Goal: Task Accomplishment & Management: Manage account settings

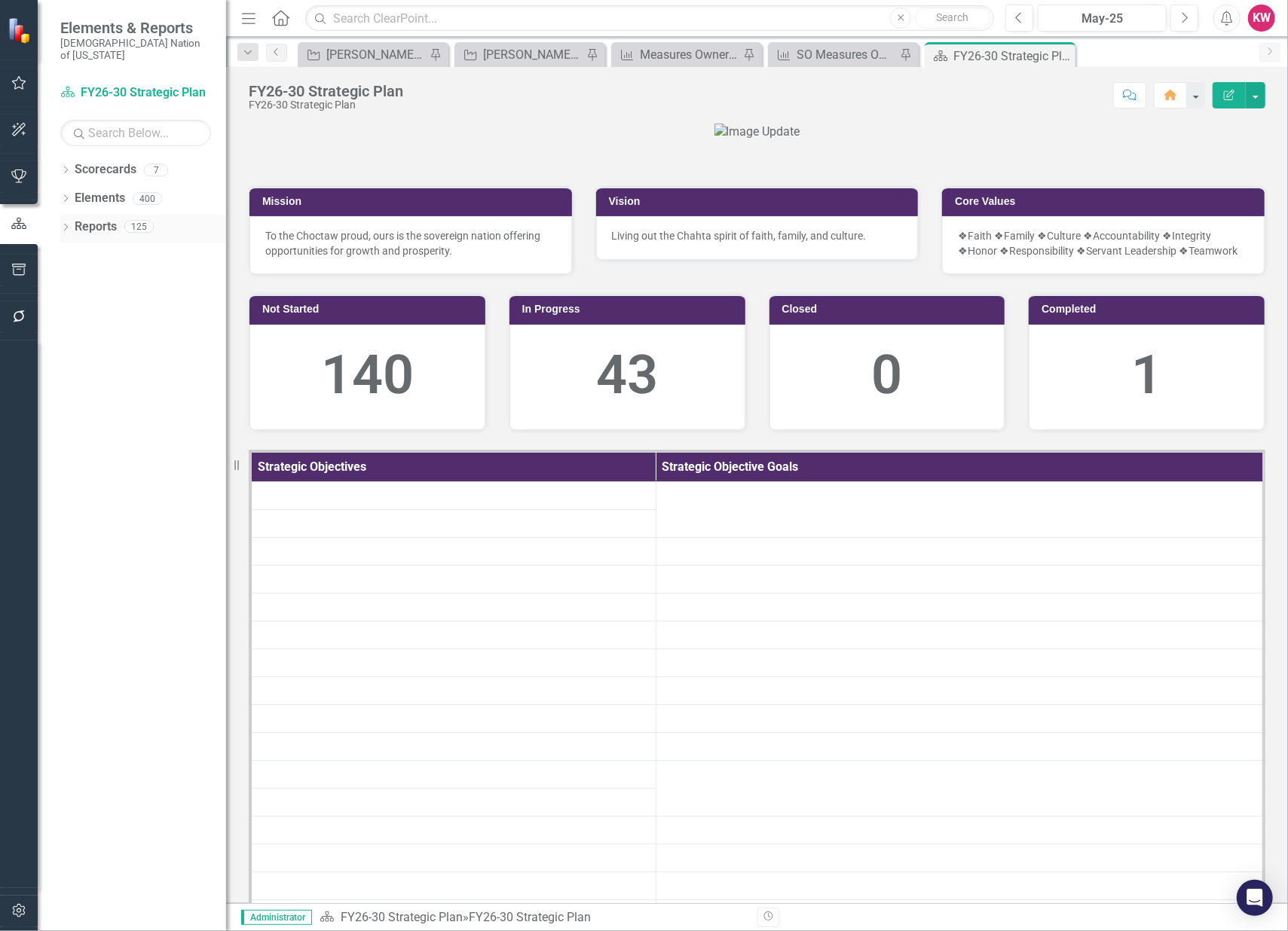
click at [106, 218] on link "Reports" at bounding box center [96, 227] width 42 height 18
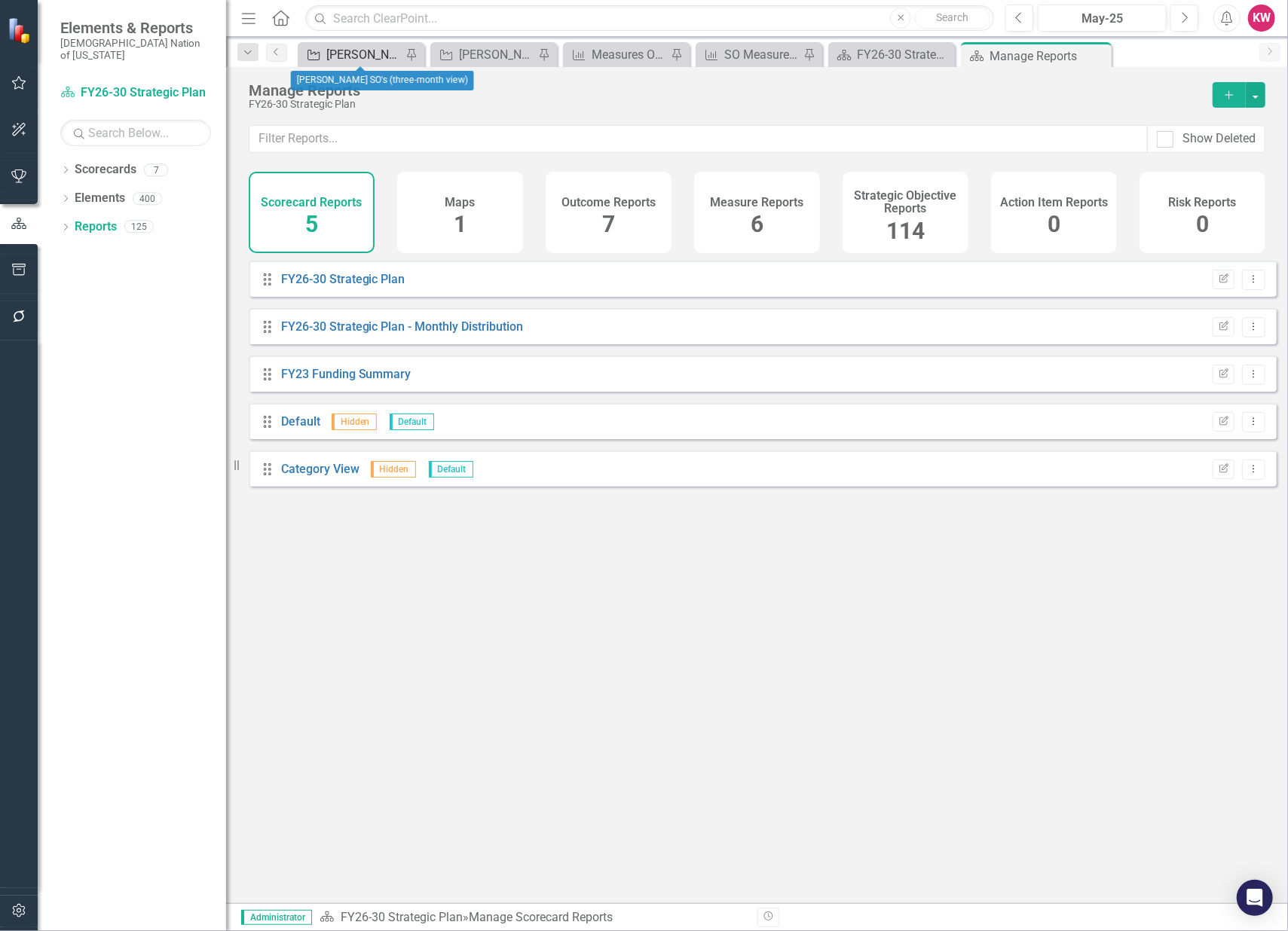
click at [362, 49] on div "[PERSON_NAME] SO's (three-month view)" at bounding box center [363, 54] width 75 height 19
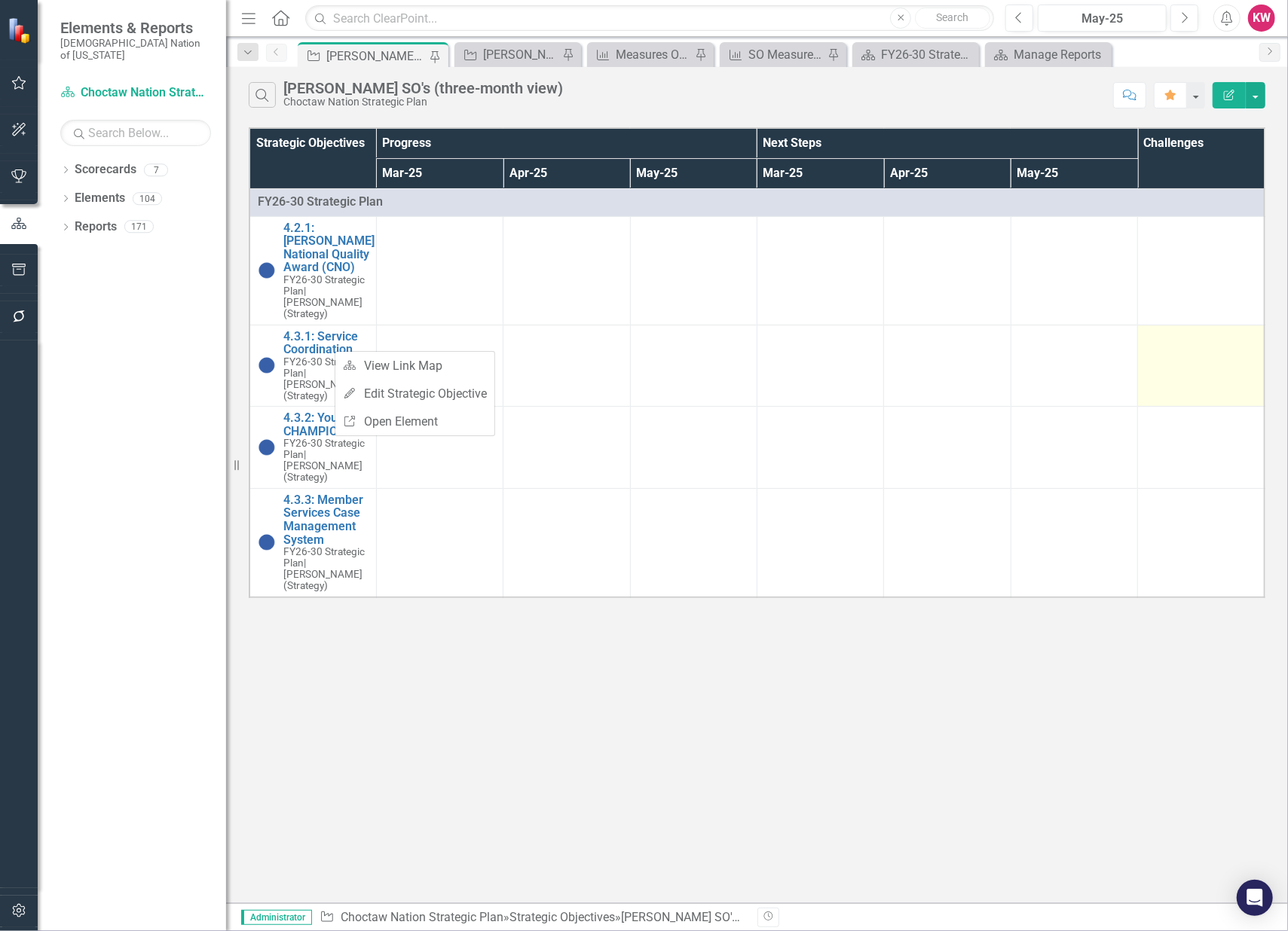
click at [1189, 358] on td at bounding box center [1201, 365] width 126 height 82
click at [1127, 19] on div "May-25" at bounding box center [1102, 19] width 119 height 18
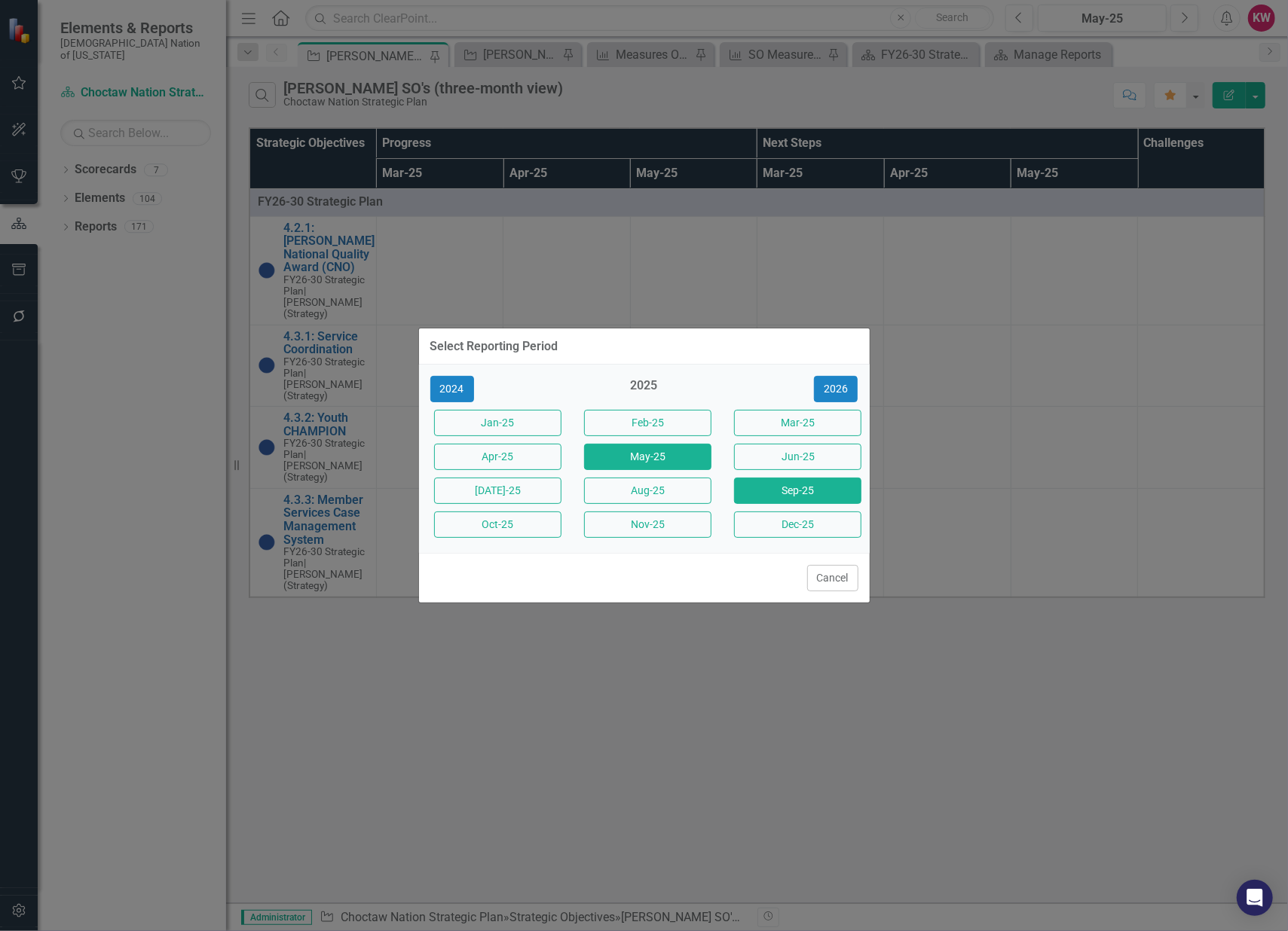
click at [801, 494] on button "Sep-25" at bounding box center [797, 491] width 127 height 27
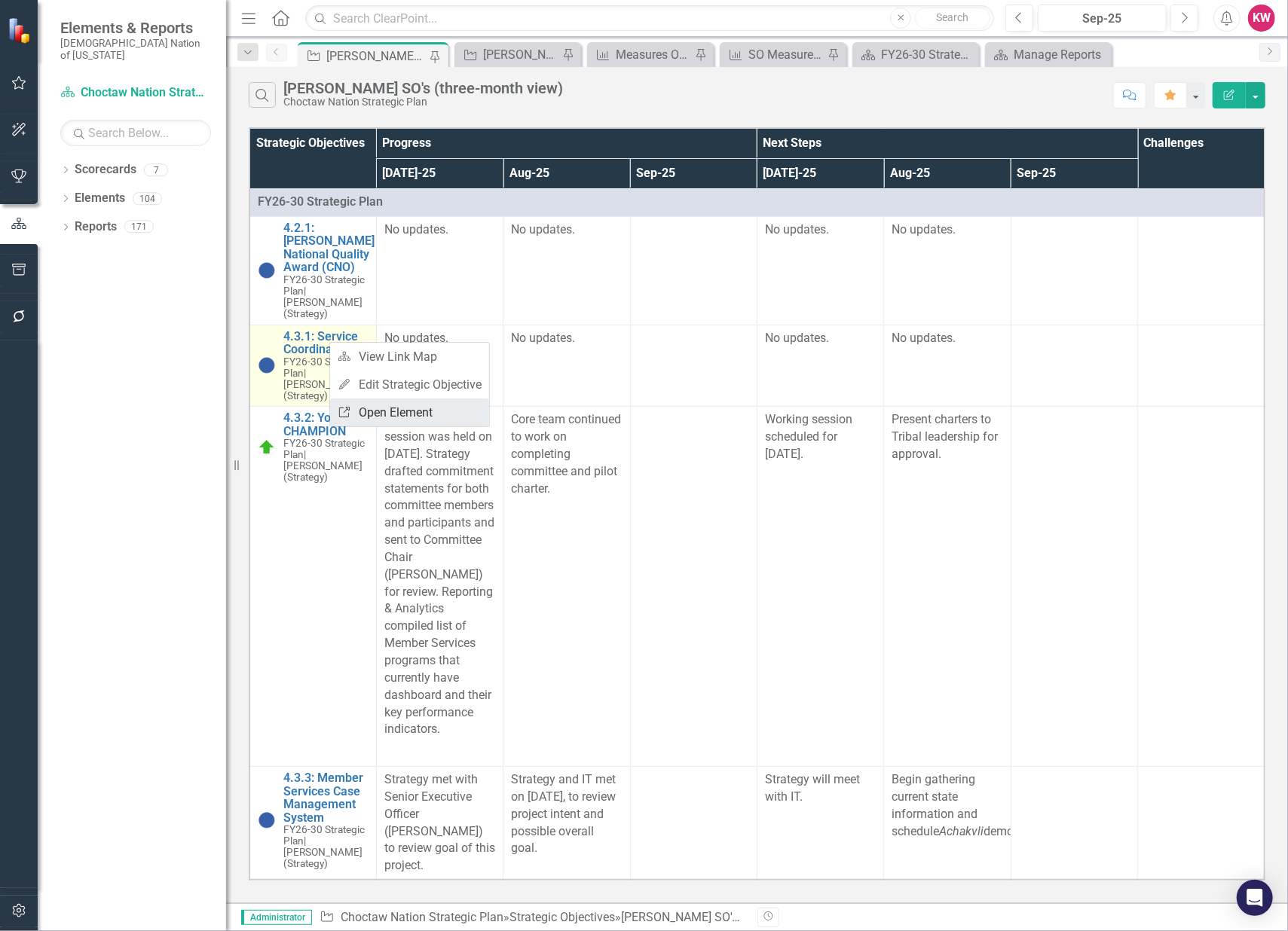
click at [399, 415] on link "Link Open Element" at bounding box center [409, 412] width 159 height 28
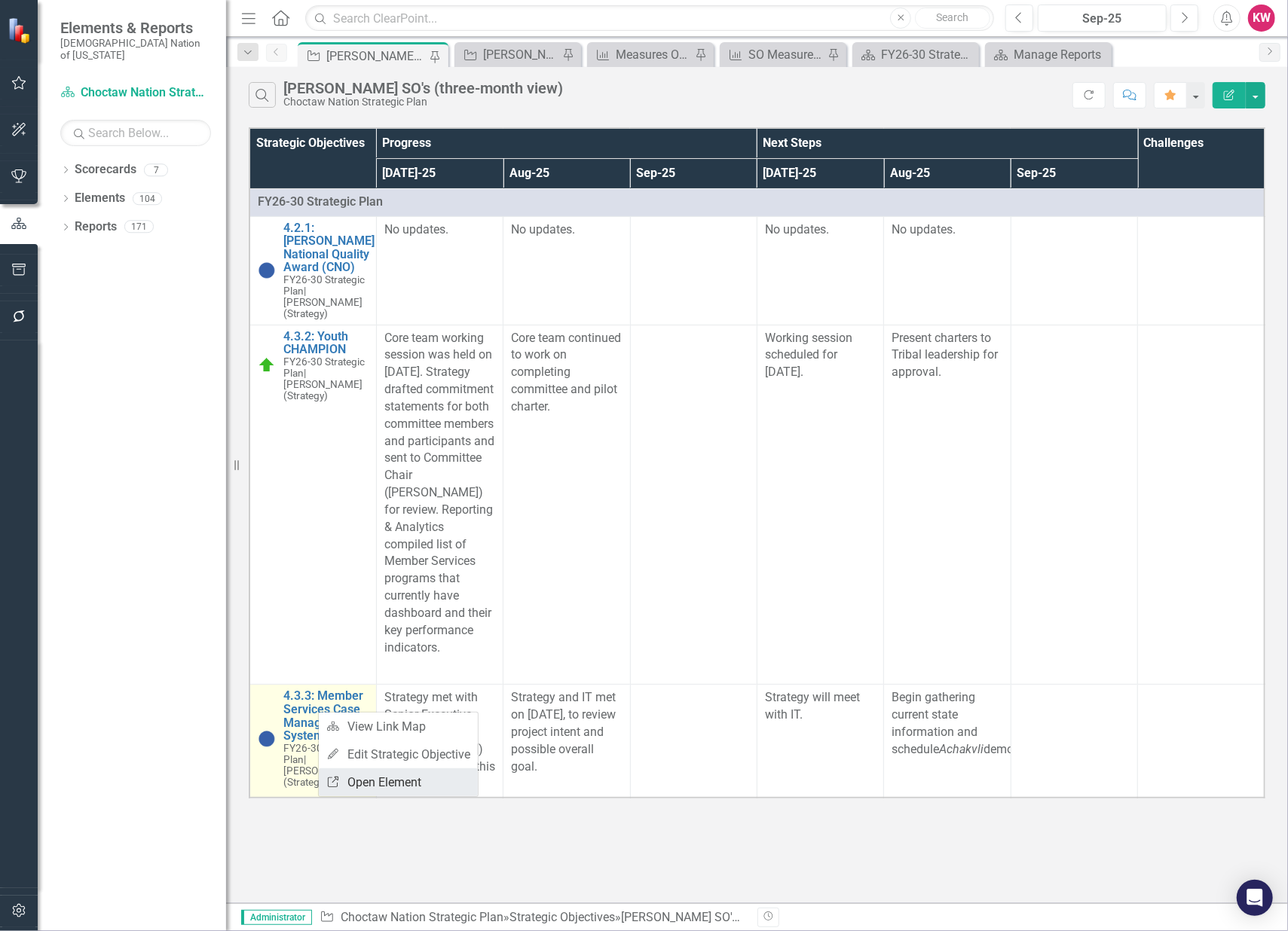
click at [373, 785] on link "Link Open Element" at bounding box center [398, 782] width 159 height 28
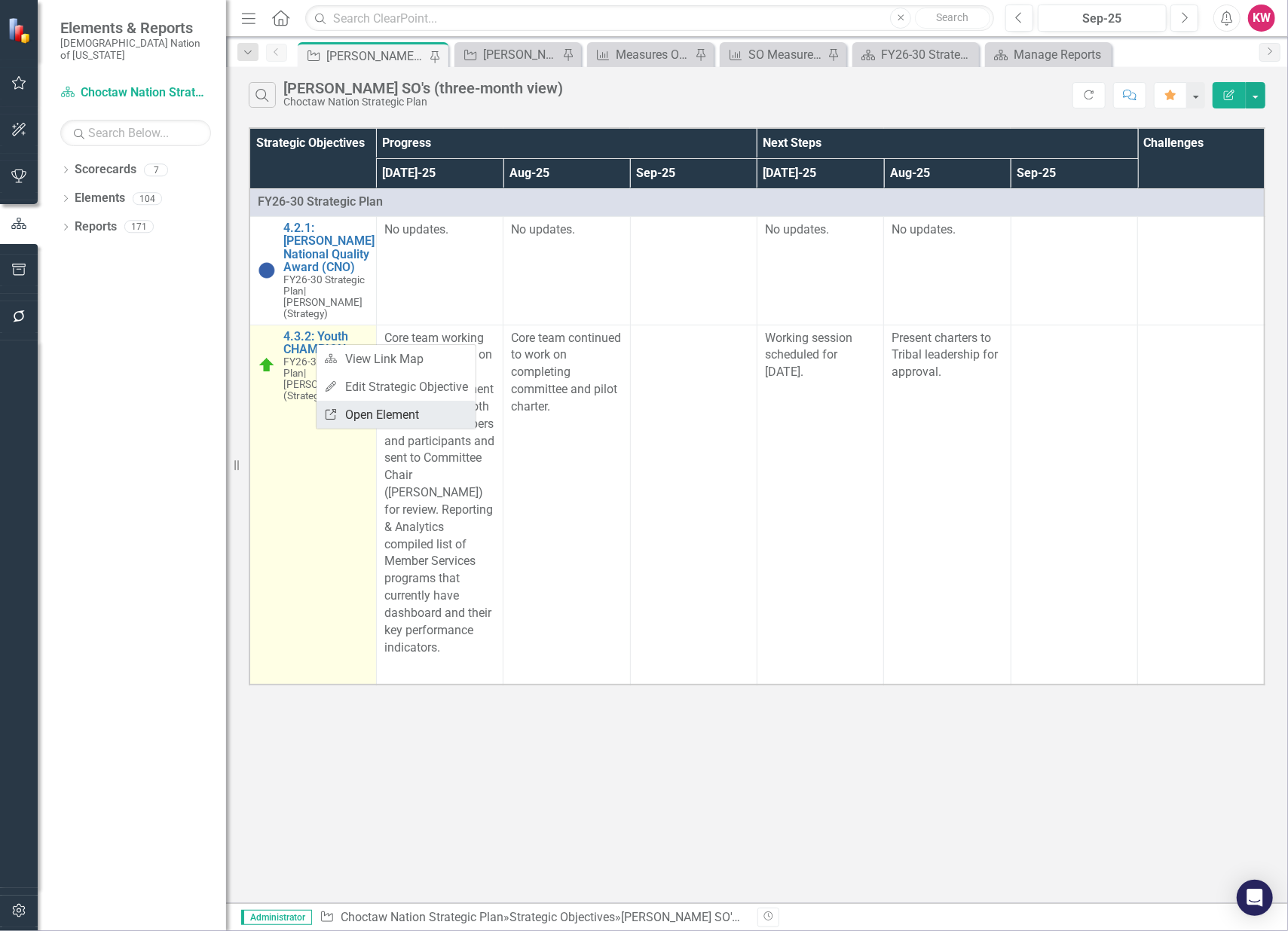
click at [370, 421] on link "Link Open Element" at bounding box center [395, 415] width 159 height 28
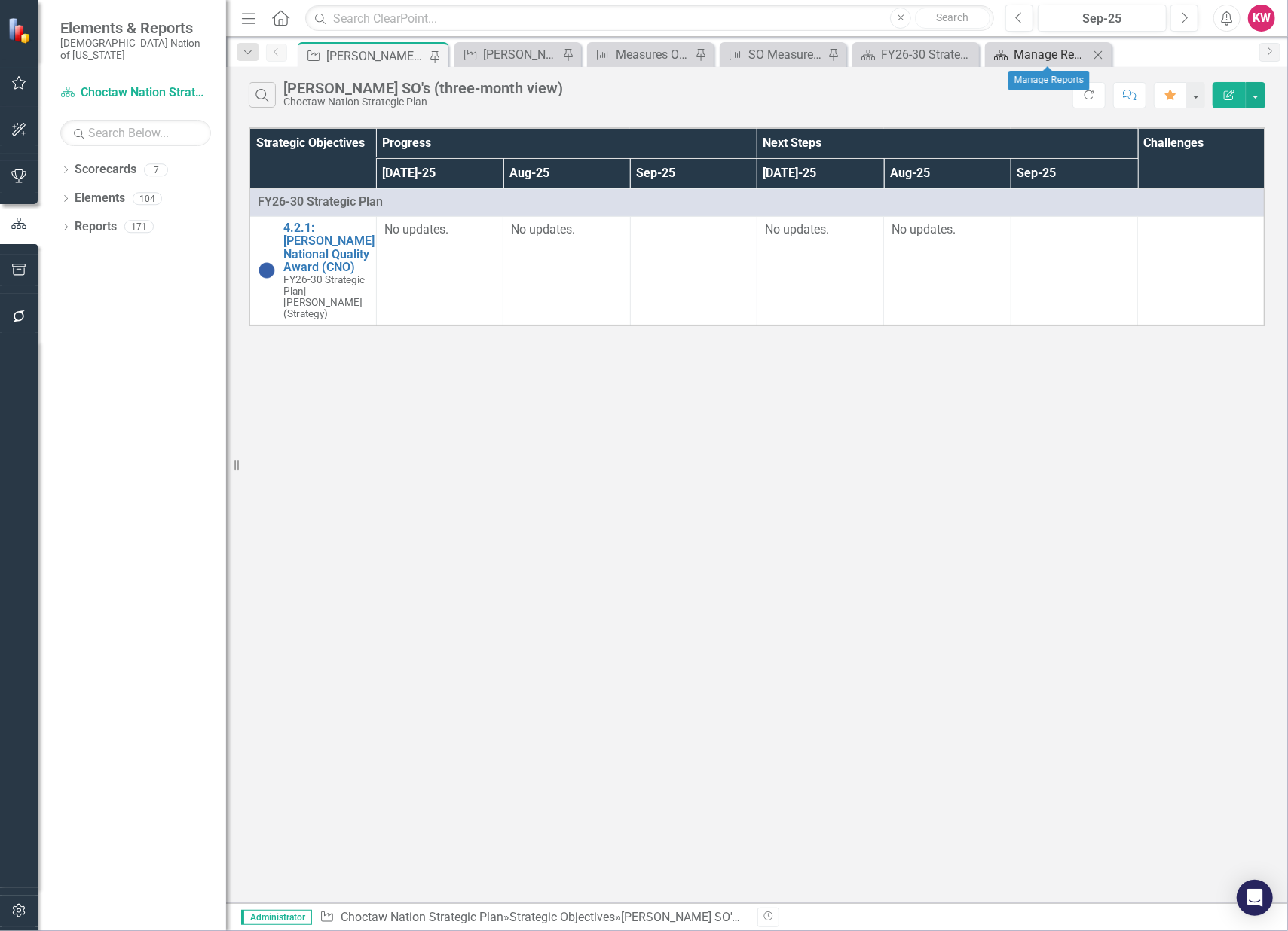
click at [1045, 53] on div "Manage Reports" at bounding box center [1051, 54] width 75 height 19
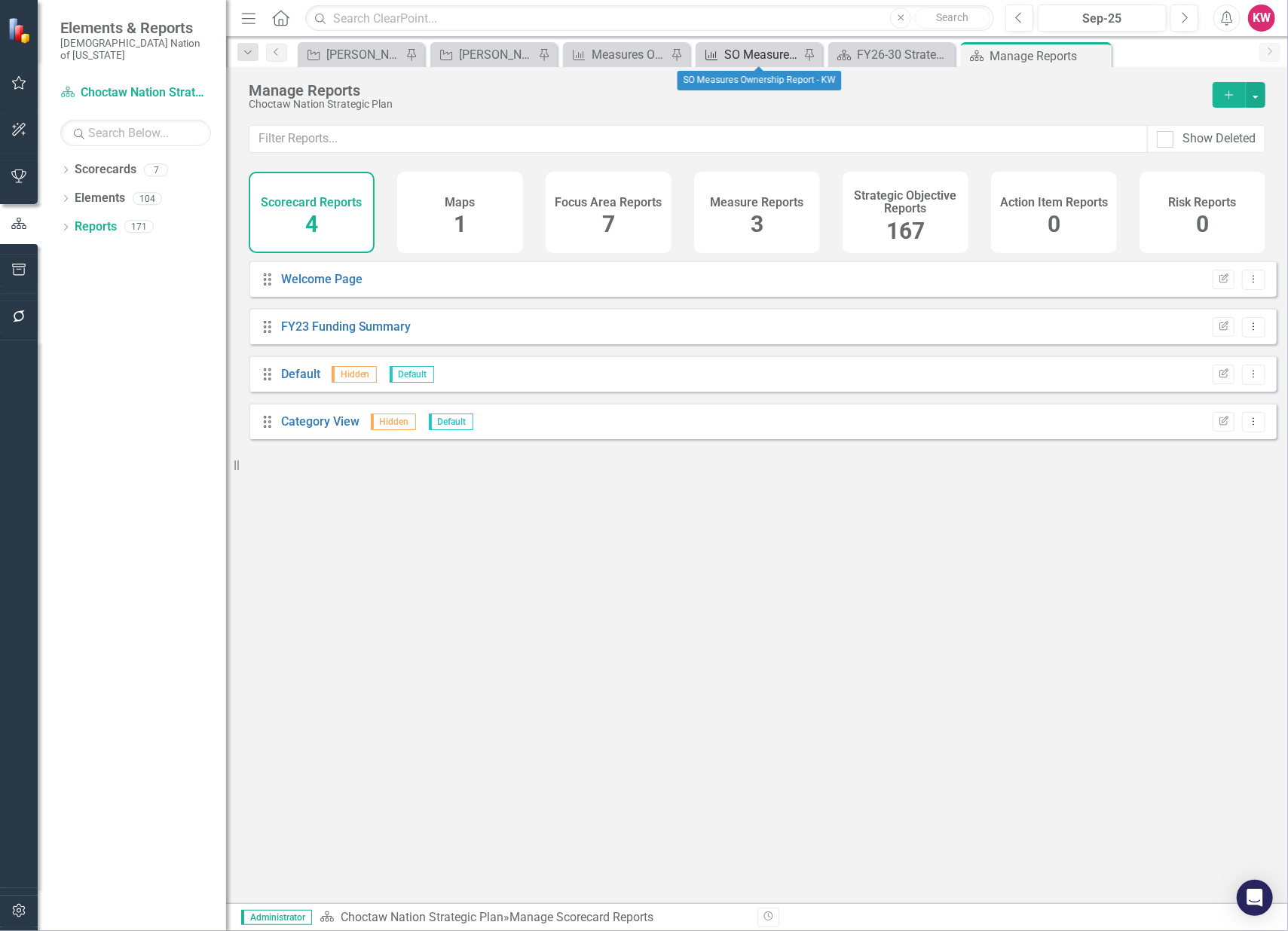
click at [755, 51] on div "SO Measures Ownership Report - KW" at bounding box center [762, 54] width 75 height 19
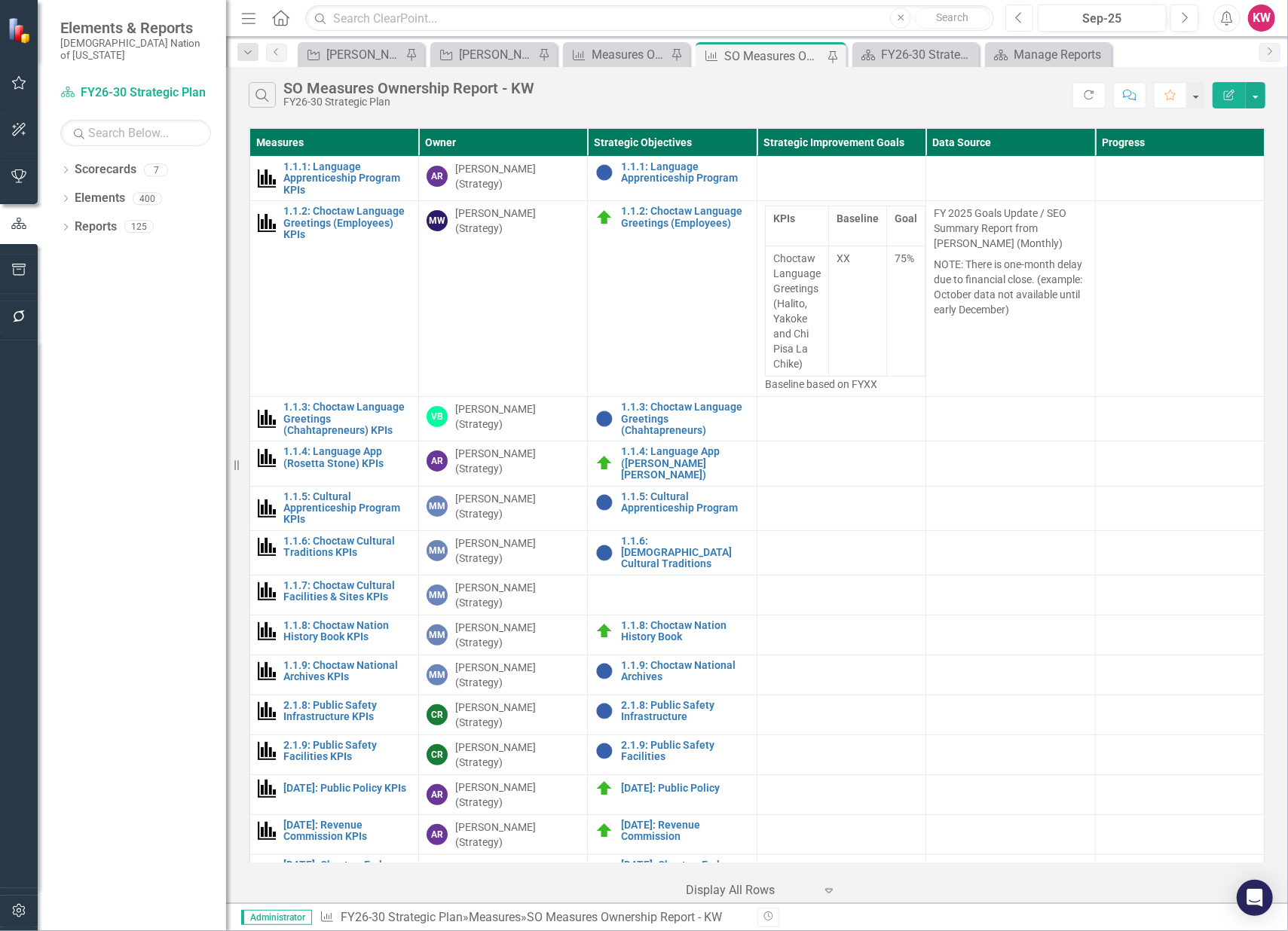
click at [1017, 18] on icon "Previous" at bounding box center [1018, 18] width 8 height 14
click at [633, 50] on div "Measures Ownership Report - KW" at bounding box center [629, 54] width 75 height 19
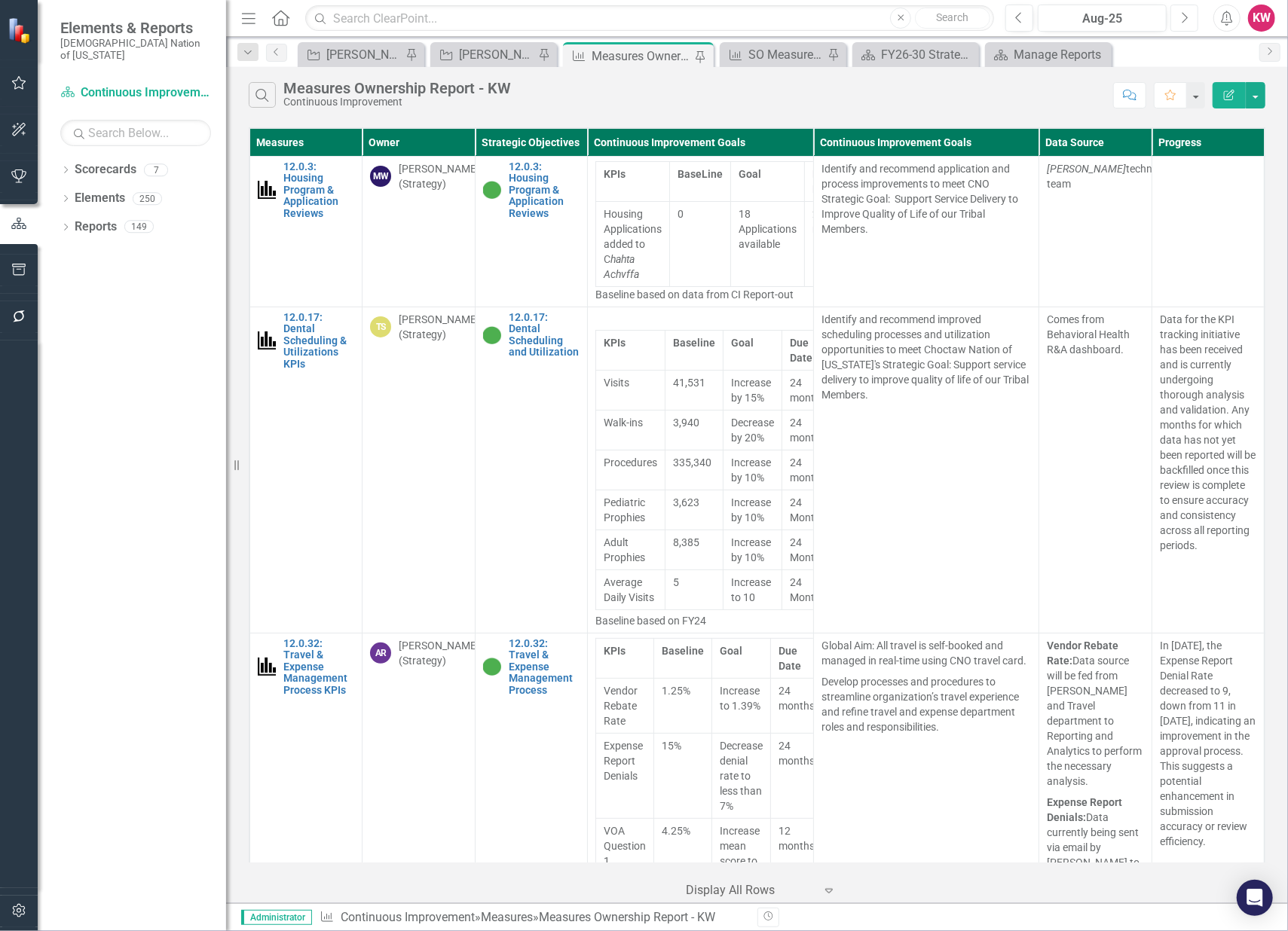
click at [1176, 17] on button "Next" at bounding box center [1184, 18] width 28 height 27
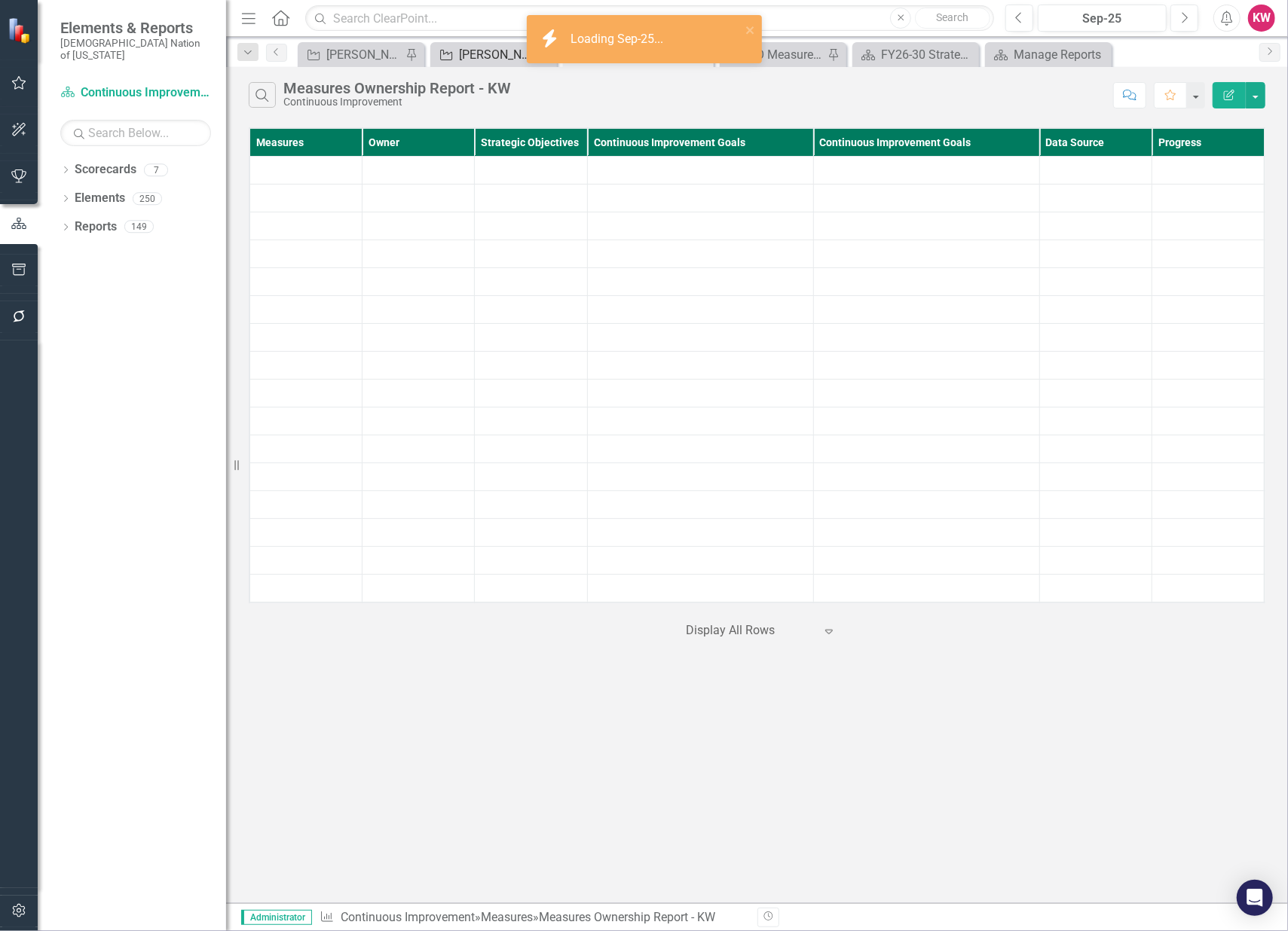
click at [474, 57] on div "[PERSON_NAME]'s Team SO's" at bounding box center [497, 54] width 75 height 19
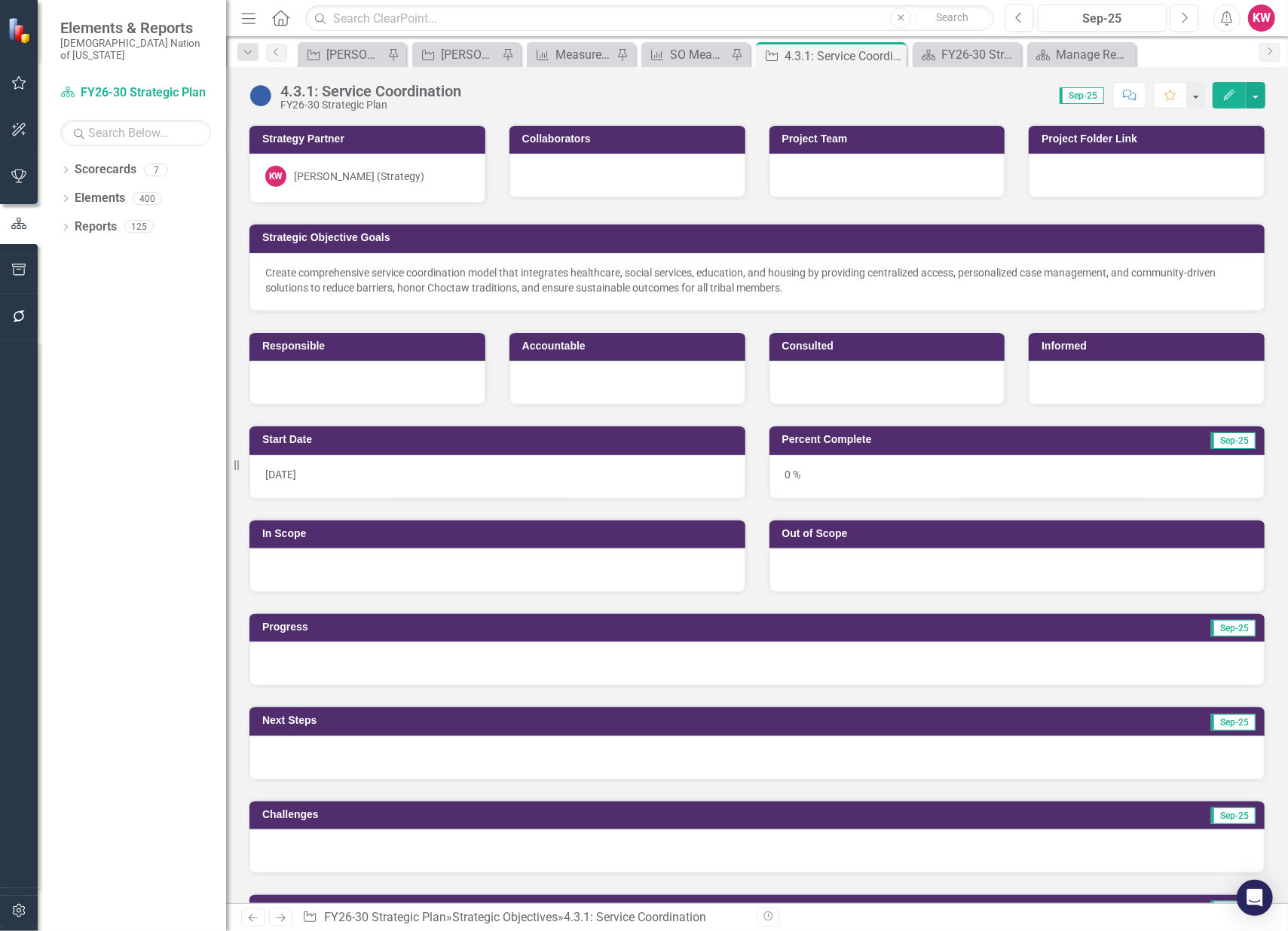
drag, startPoint x: 0, startPoint y: 0, endPoint x: 331, endPoint y: 172, distance: 373.0
click at [331, 172] on div "[PERSON_NAME] (Strategy)" at bounding box center [359, 176] width 130 height 15
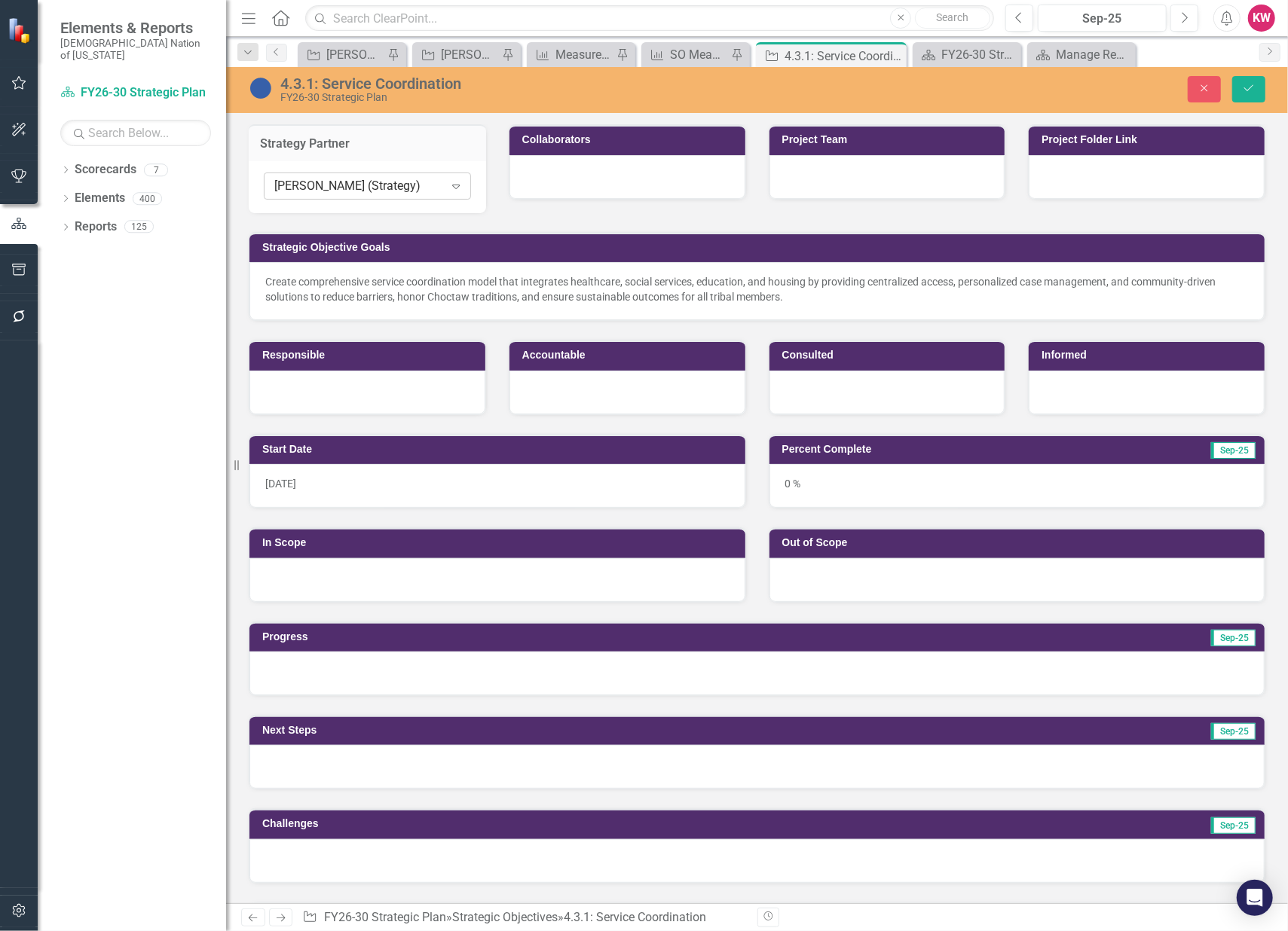
click at [332, 180] on div "[PERSON_NAME] (Strategy)" at bounding box center [360, 187] width 170 height 18
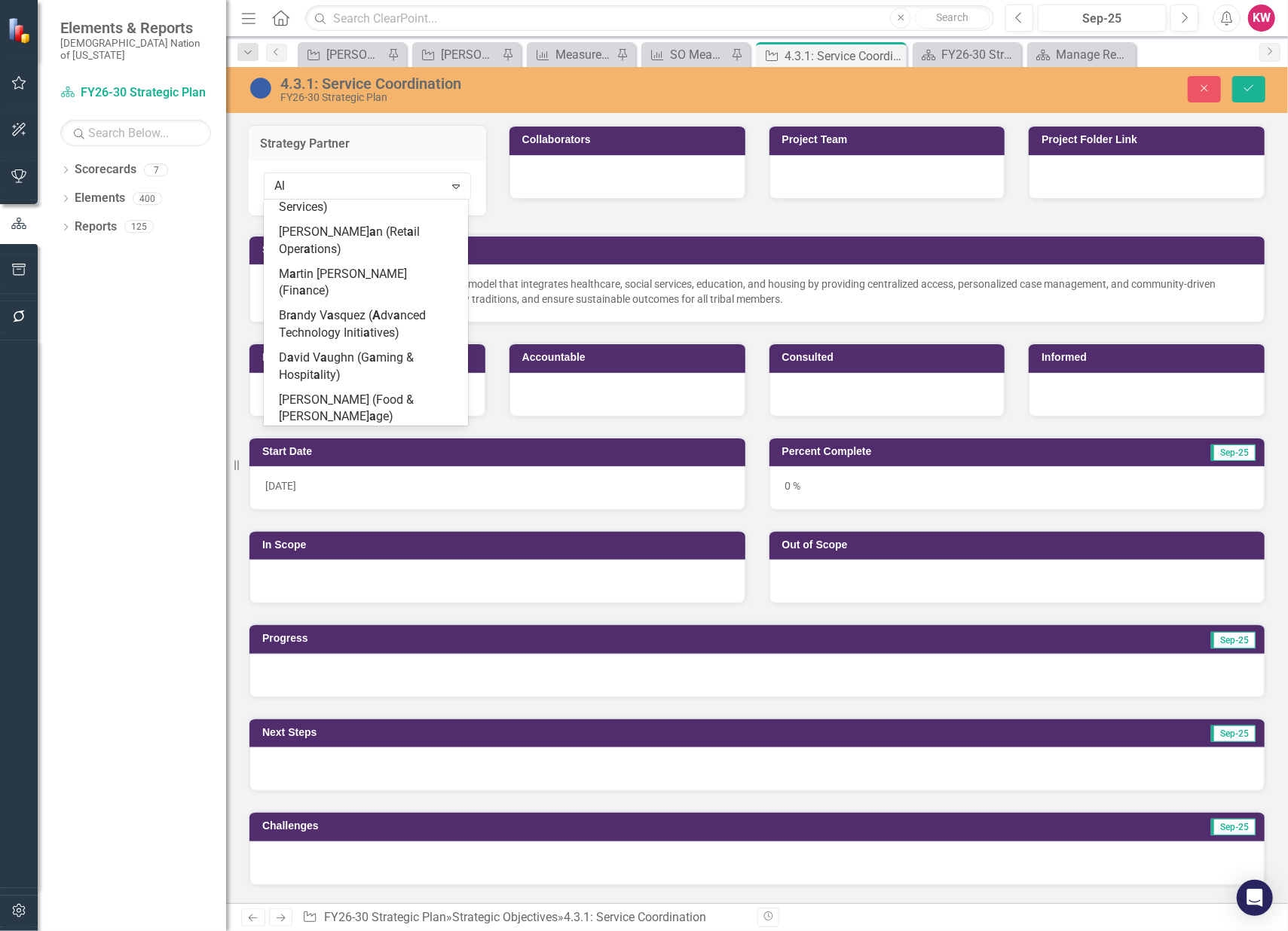
scroll to position [2422, 0]
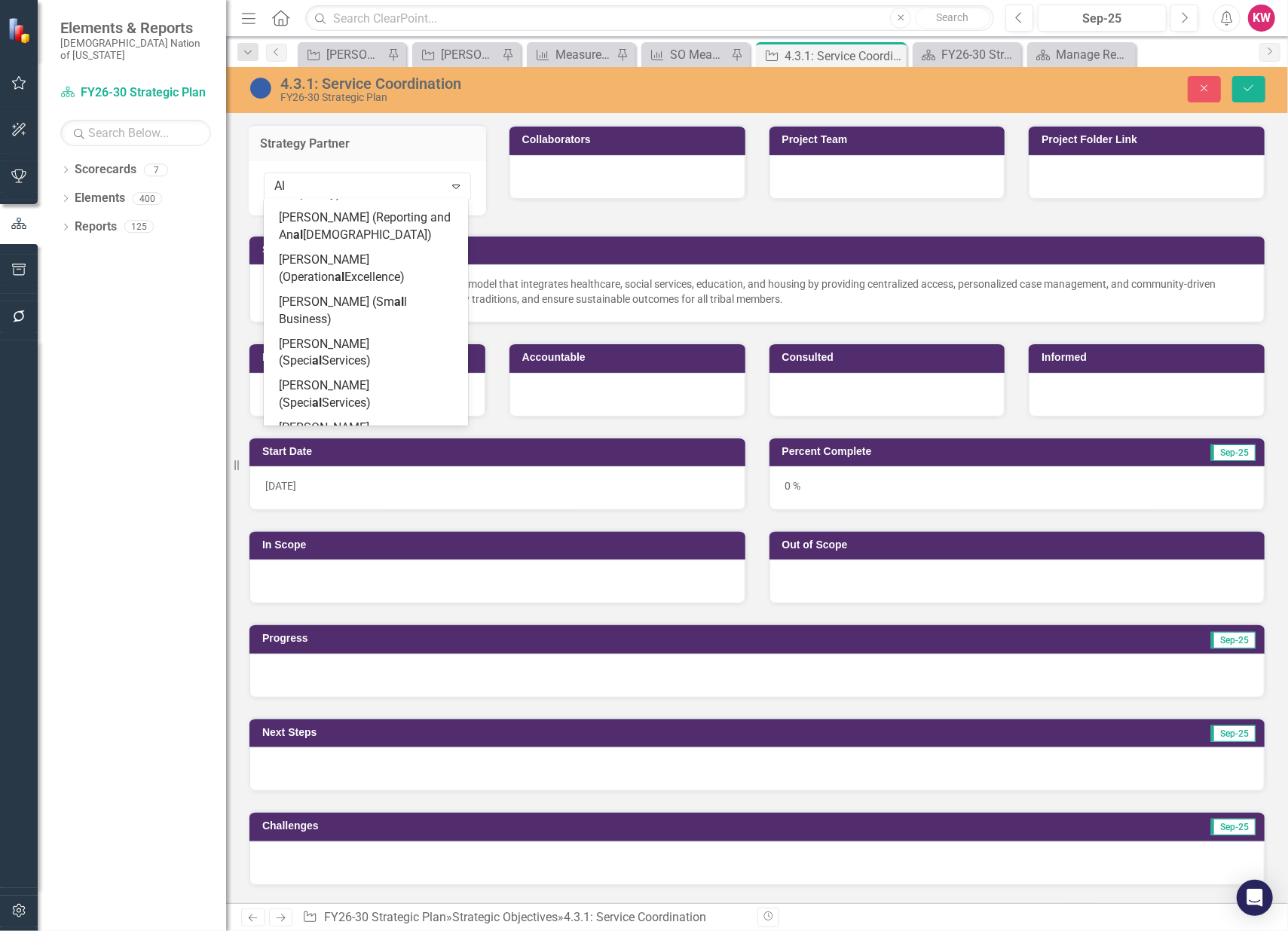
type input "Ale"
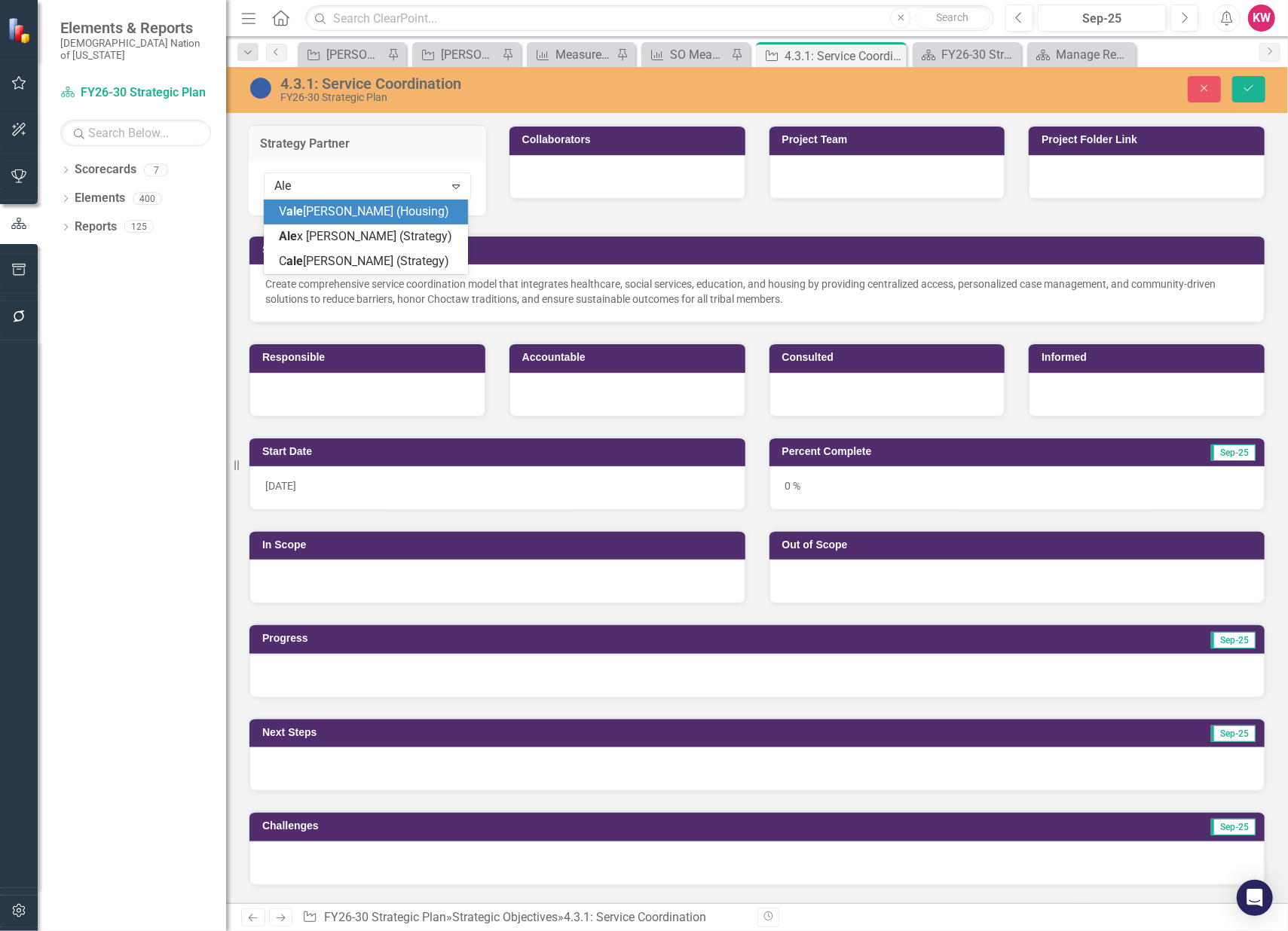
scroll to position [0, 0]
click at [338, 242] on span "Ale x Robinson (Strategy)" at bounding box center [364, 236] width 173 height 14
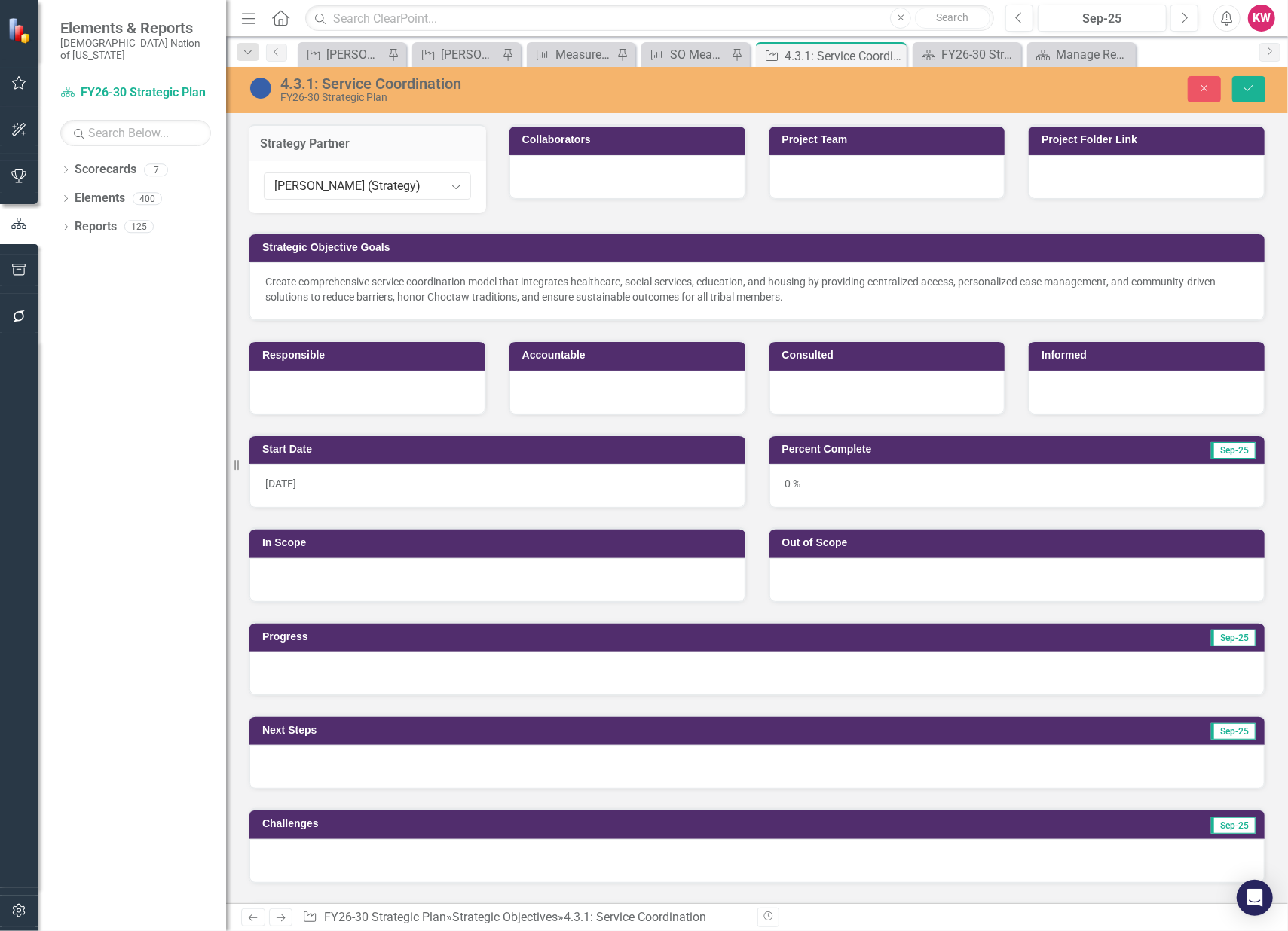
click at [620, 186] on div at bounding box center [627, 177] width 236 height 43
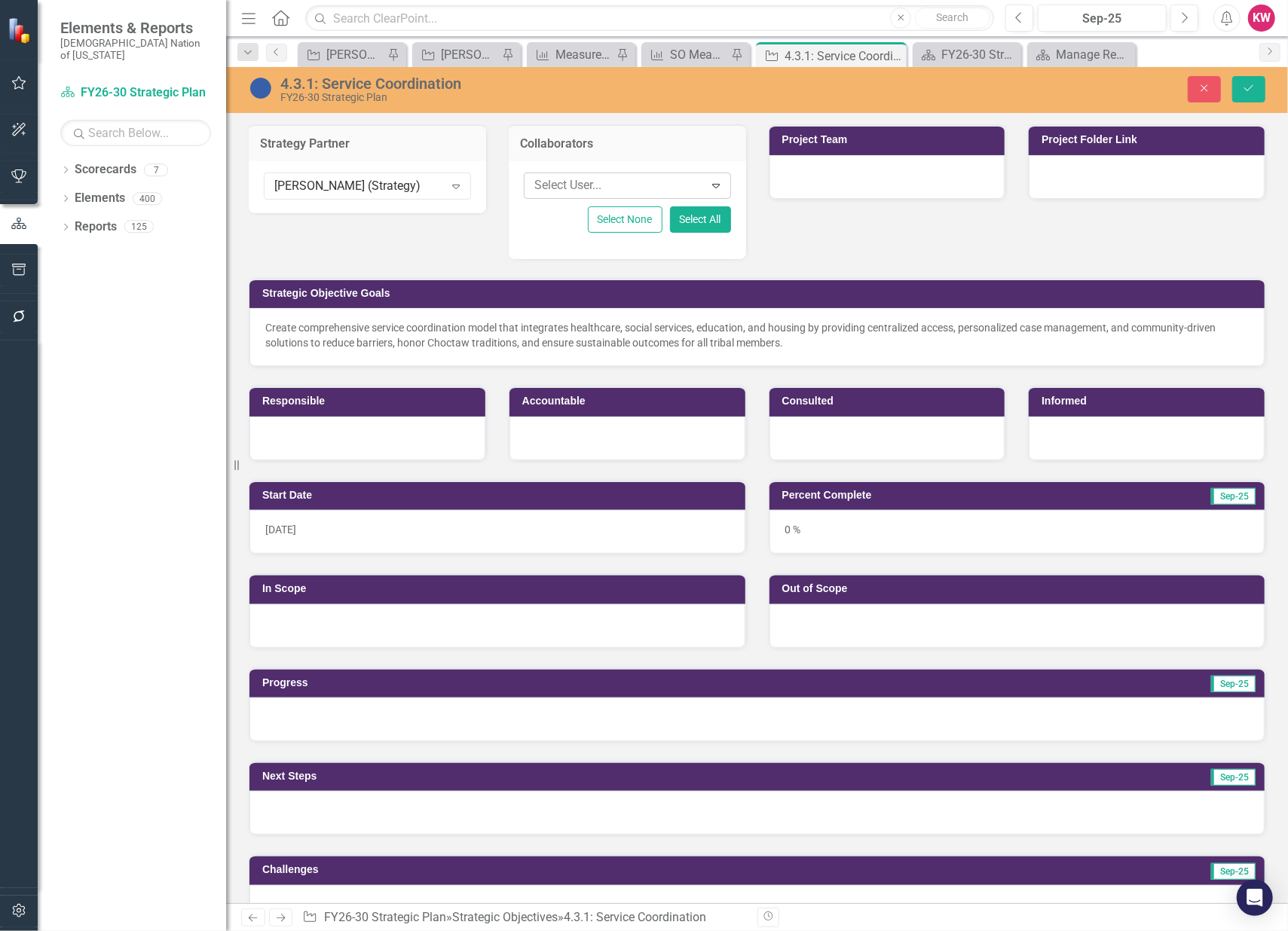
click at [591, 185] on div at bounding box center [616, 186] width 176 height 21
type input "Kryst"
click at [576, 213] on span "Kryst al Wilson (Strategy)" at bounding box center [622, 210] width 174 height 14
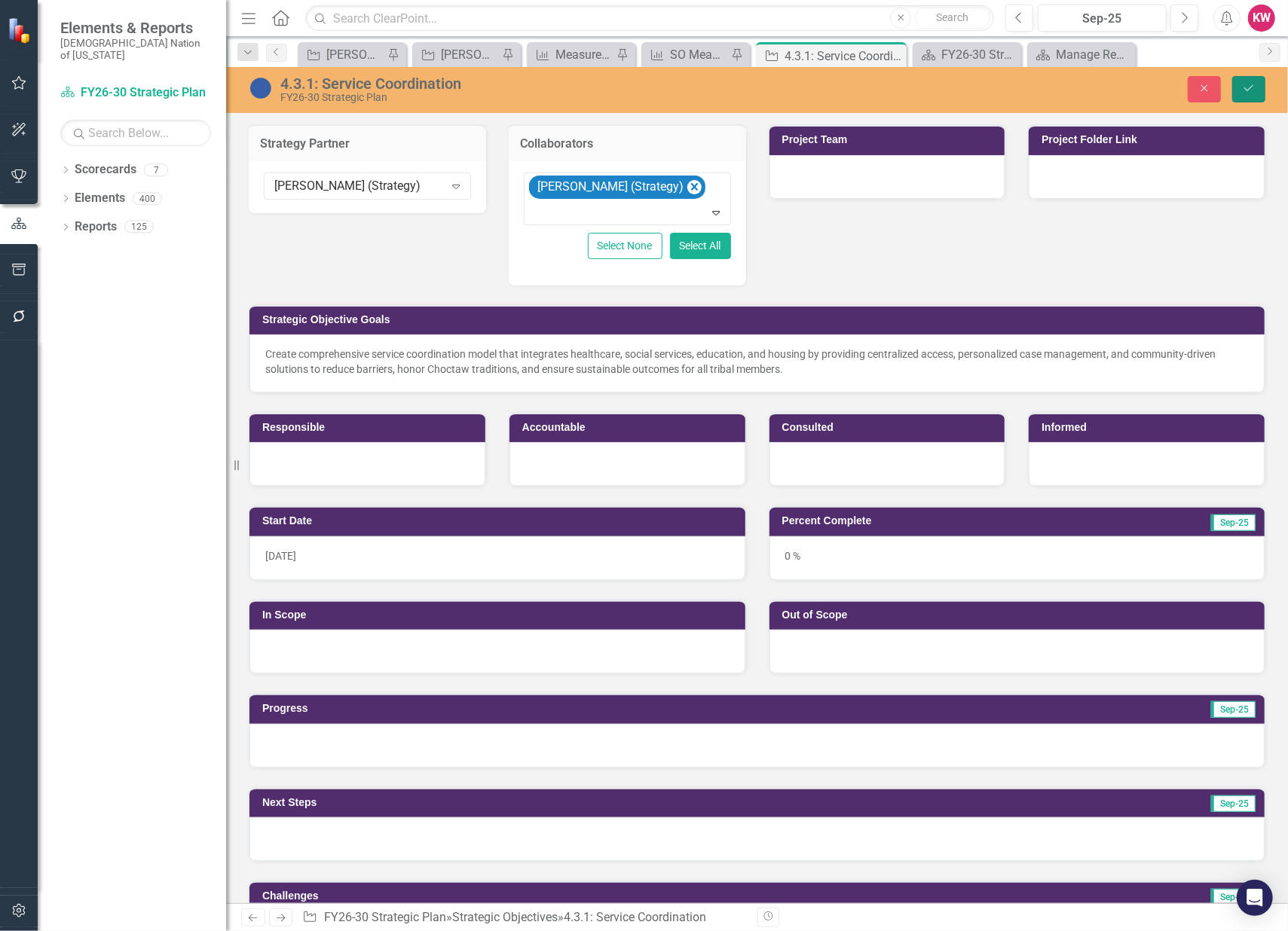
click at [1243, 84] on icon "Save" at bounding box center [1248, 88] width 14 height 11
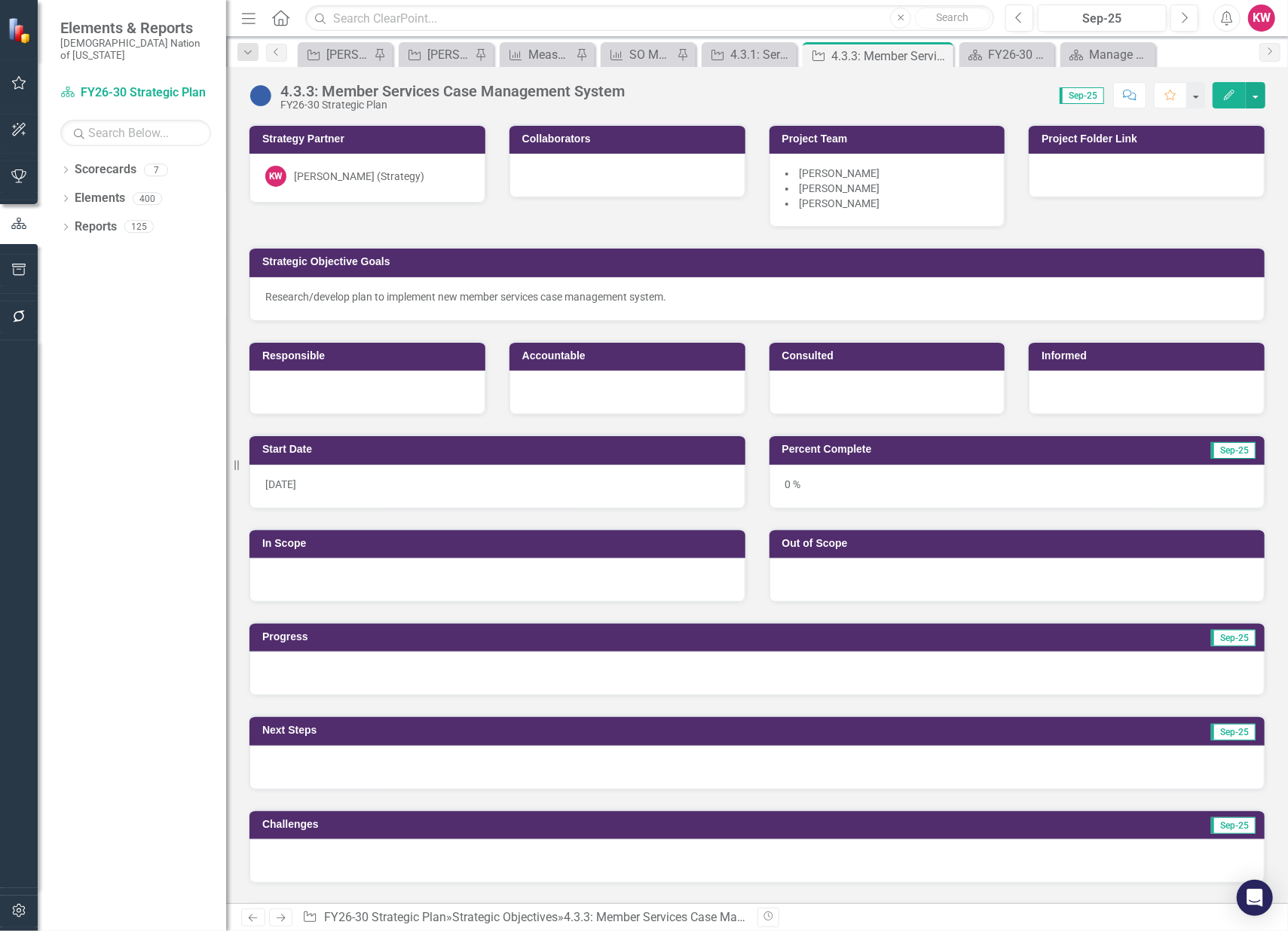
click at [354, 173] on div "[PERSON_NAME] (Strategy)" at bounding box center [359, 176] width 130 height 15
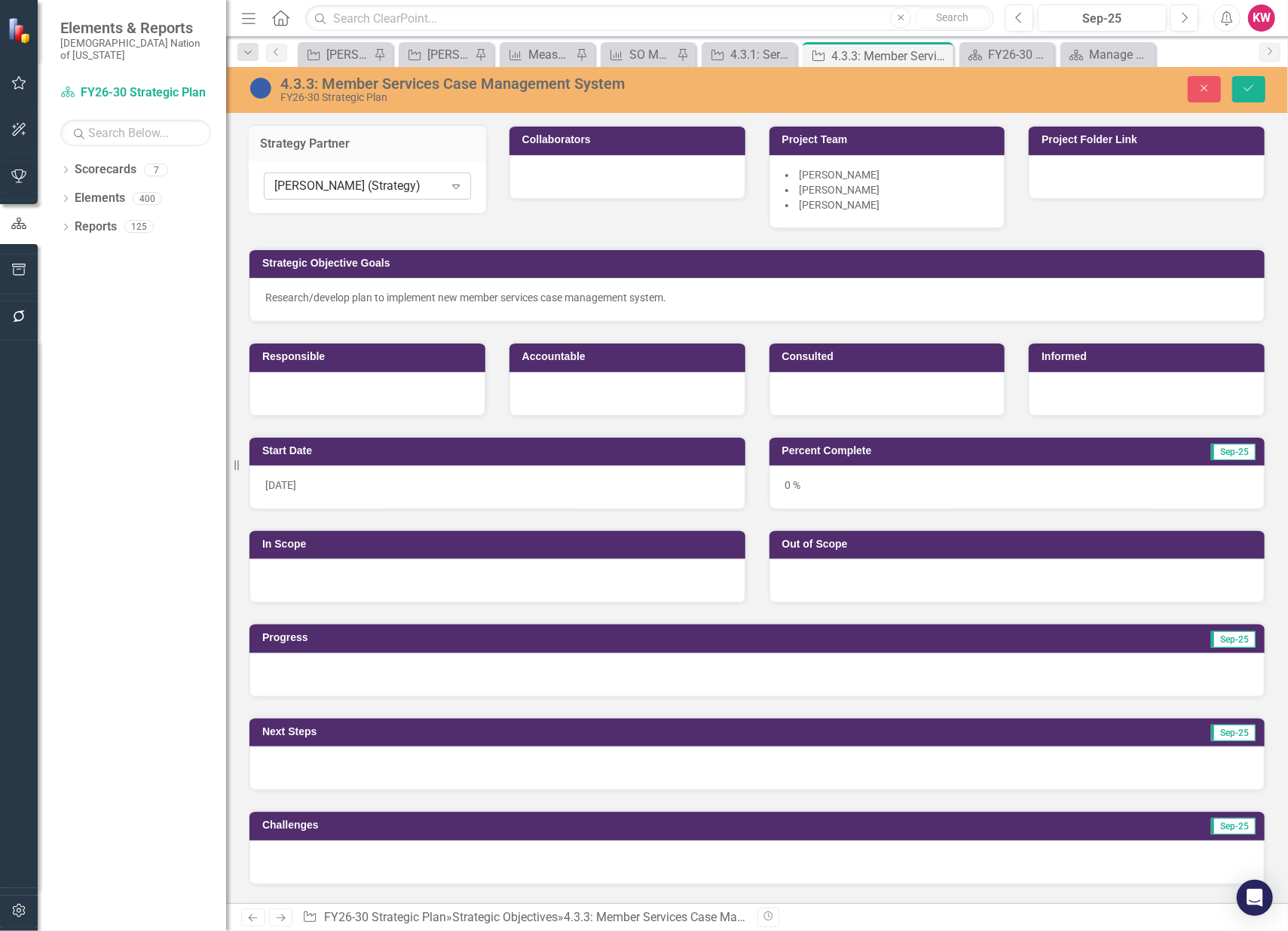
click at [347, 186] on div "[PERSON_NAME] (Strategy)" at bounding box center [360, 187] width 170 height 18
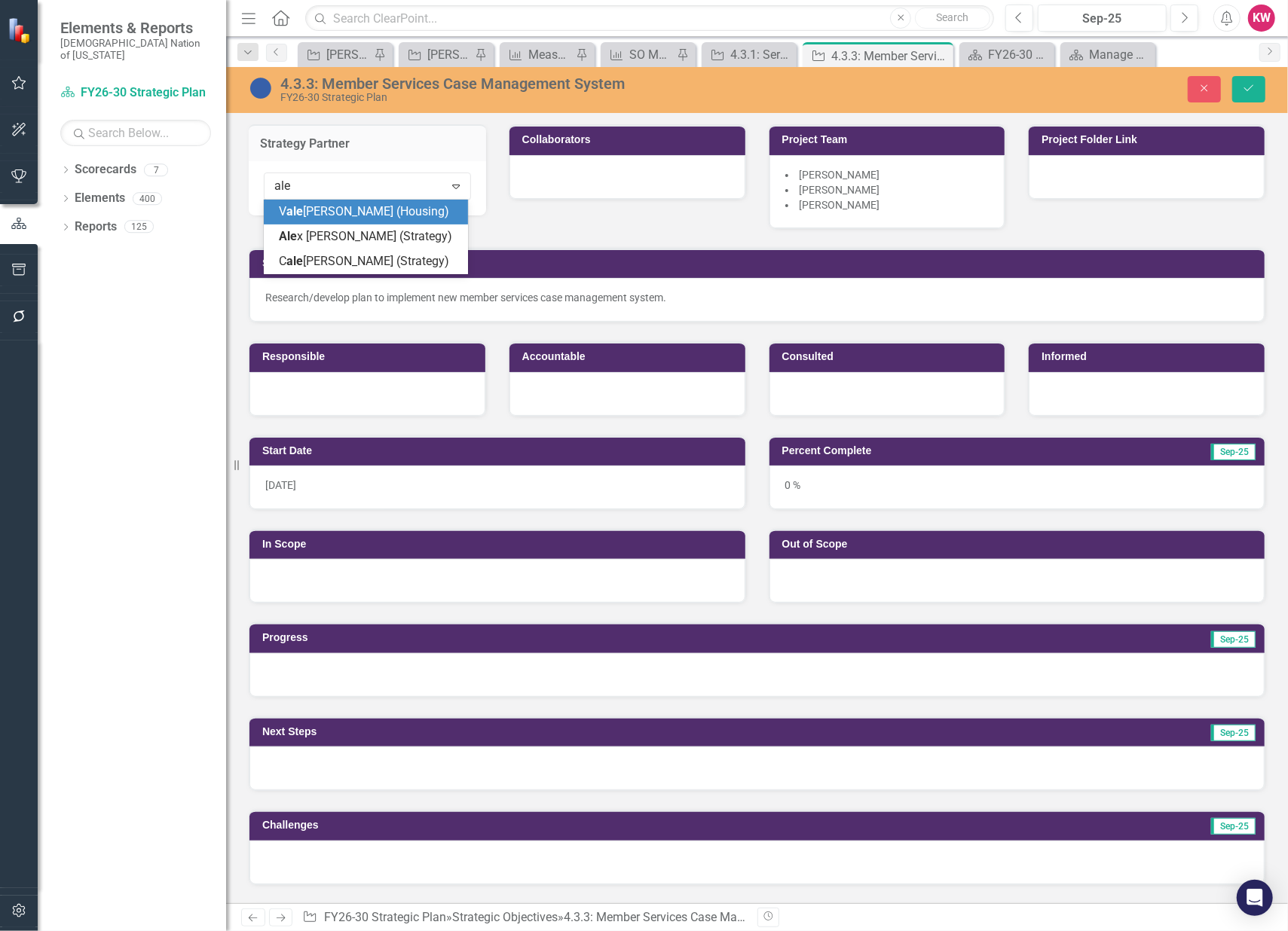
type input "alex"
click at [335, 209] on span "Alex Robinson (Strategy)" at bounding box center [352, 220] width 146 height 32
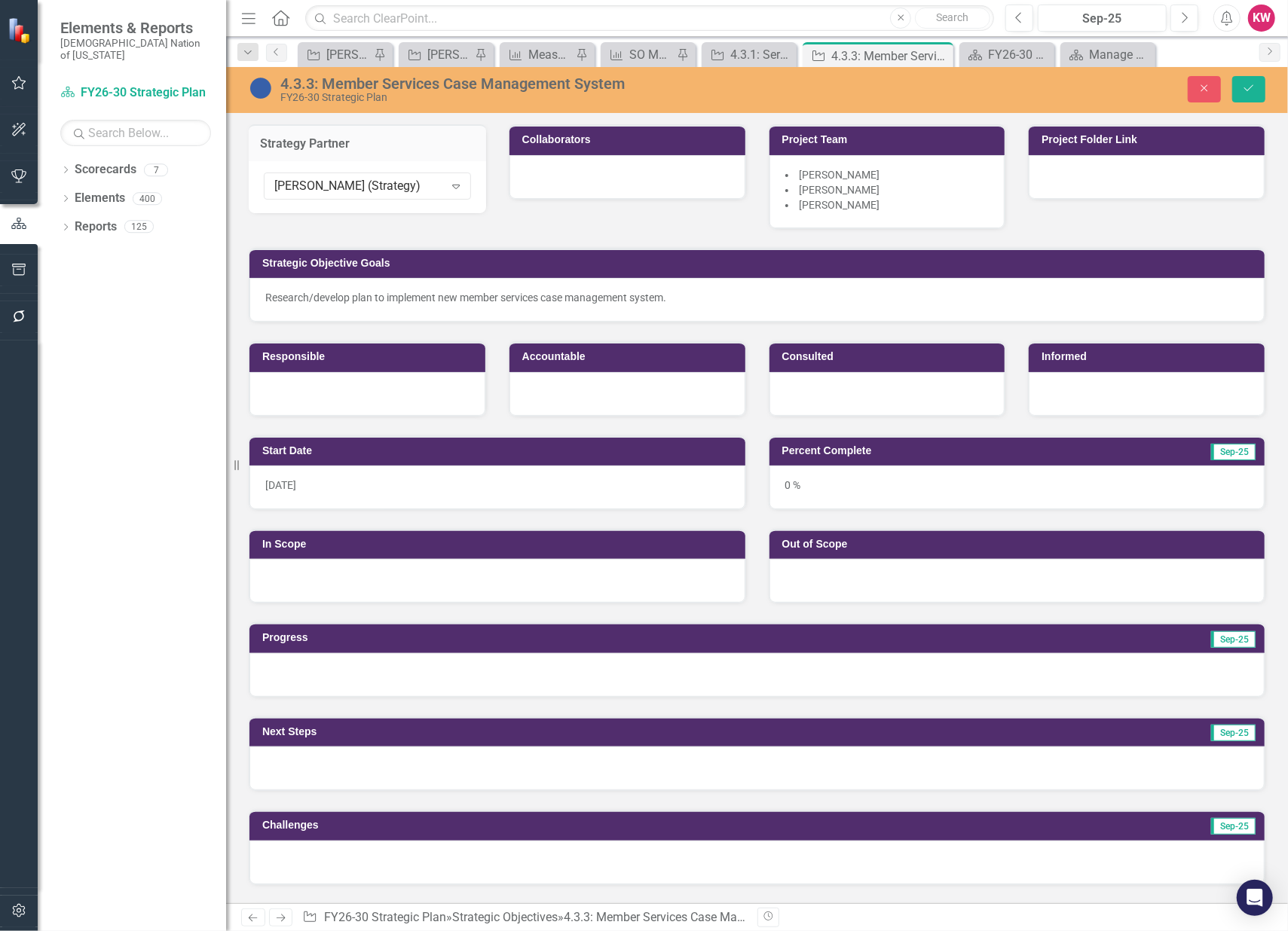
click at [573, 180] on div at bounding box center [627, 177] width 236 height 43
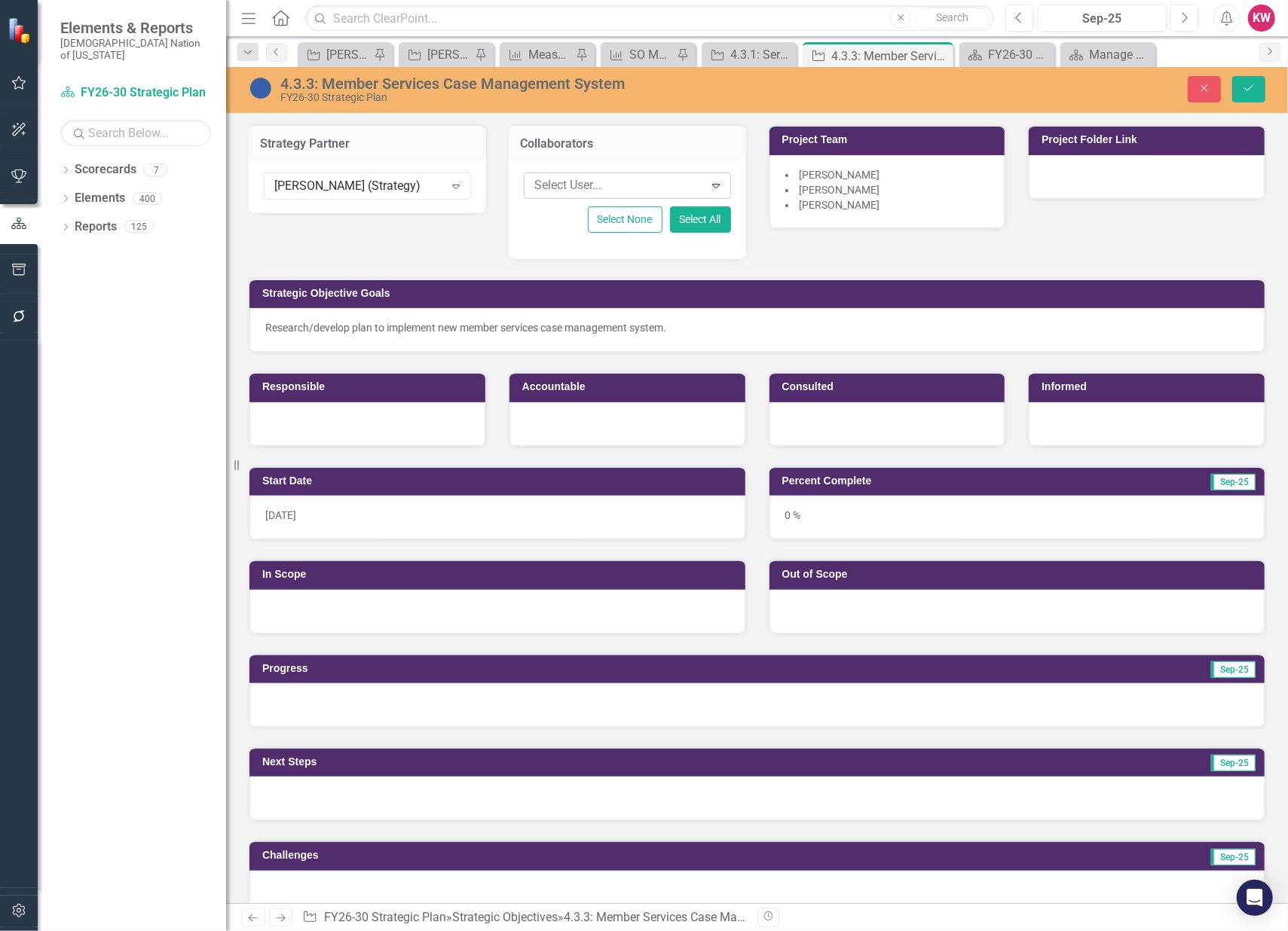
click at [573, 186] on div at bounding box center [616, 186] width 176 height 21
type input "krys"
click at [573, 211] on span "Krys tal Wilson (Strategy)" at bounding box center [620, 210] width 170 height 14
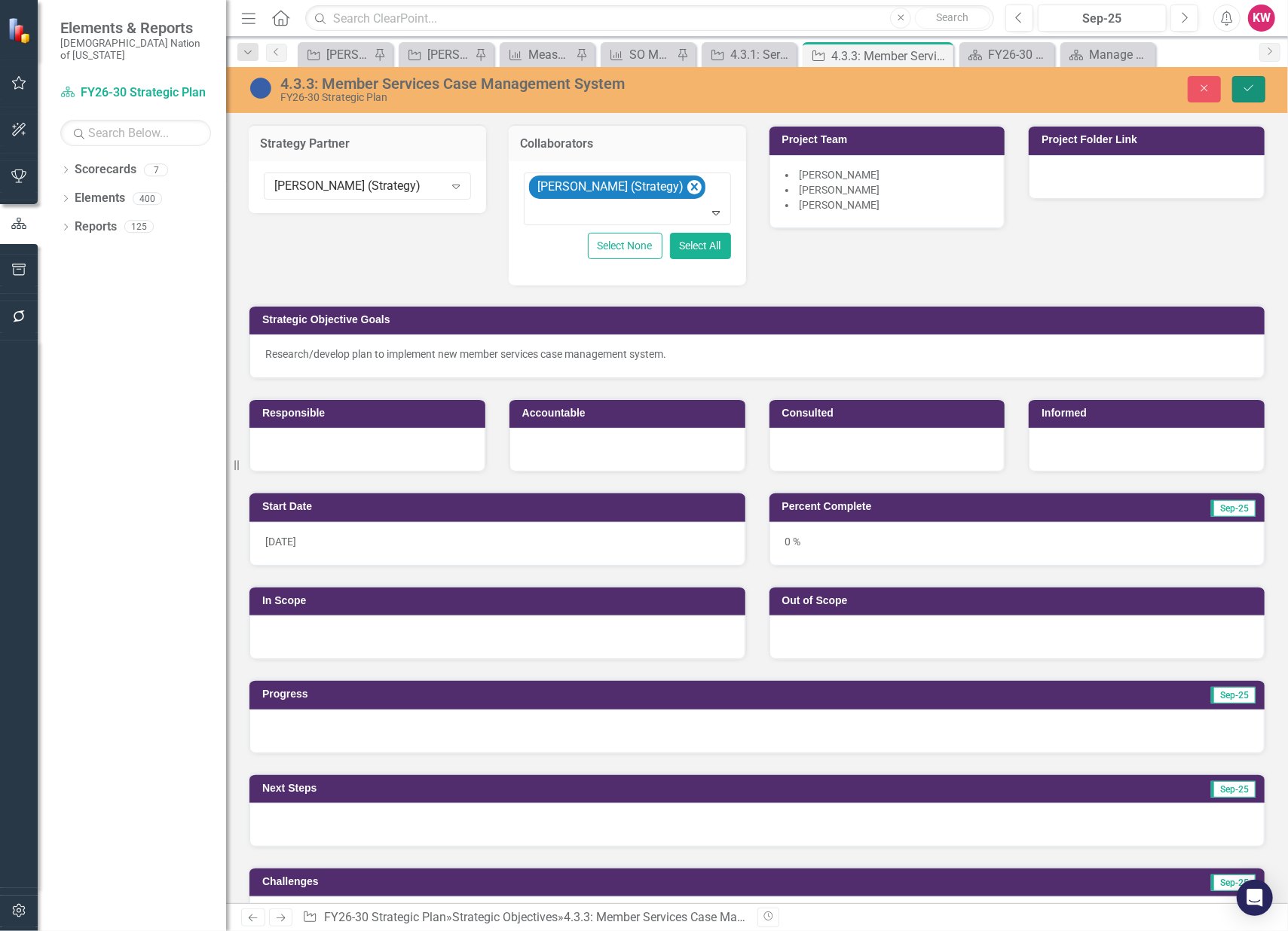
click at [1259, 81] on button "Save" at bounding box center [1248, 89] width 34 height 27
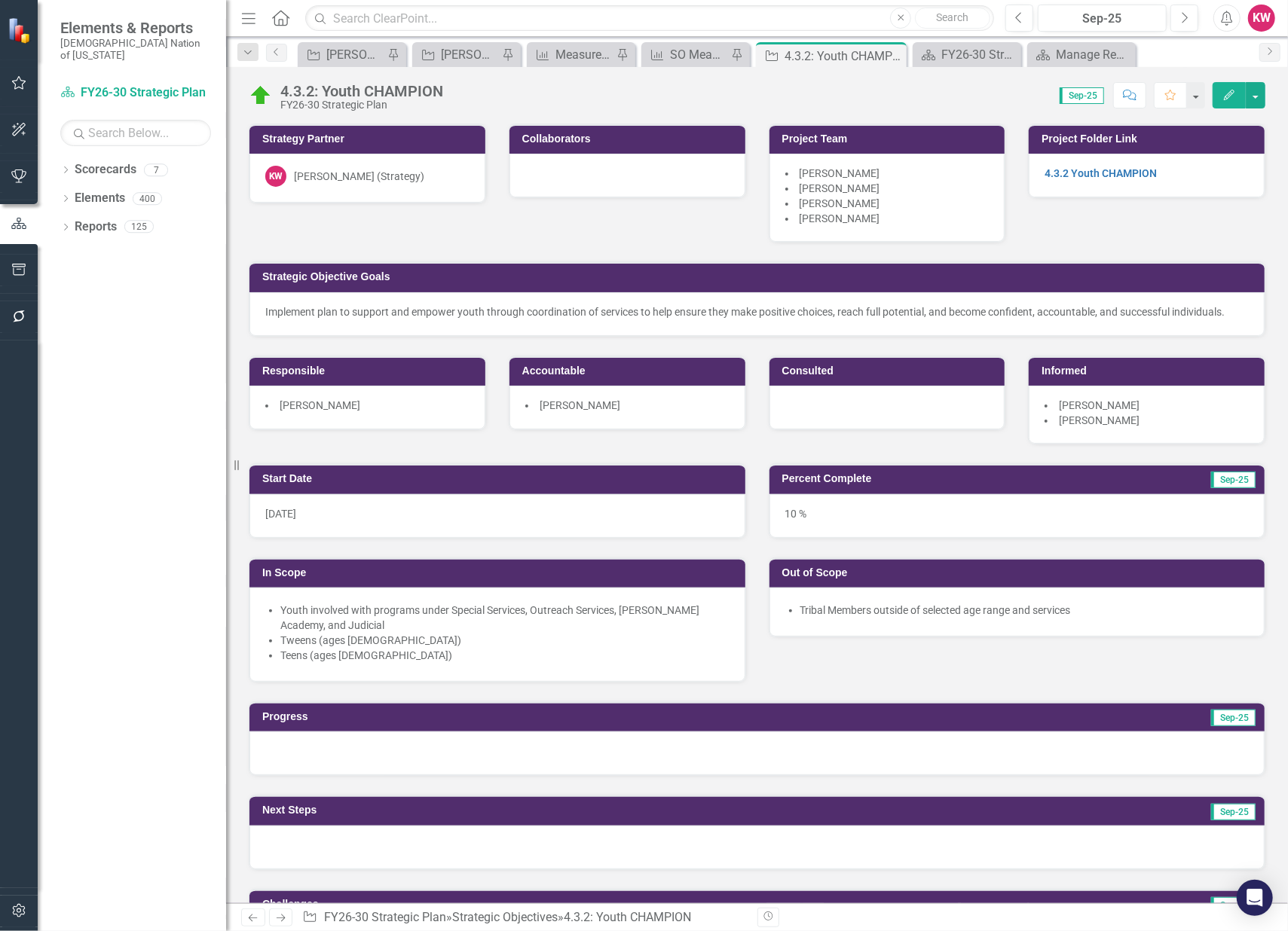
click at [350, 175] on div "[PERSON_NAME] (Strategy)" at bounding box center [359, 176] width 130 height 15
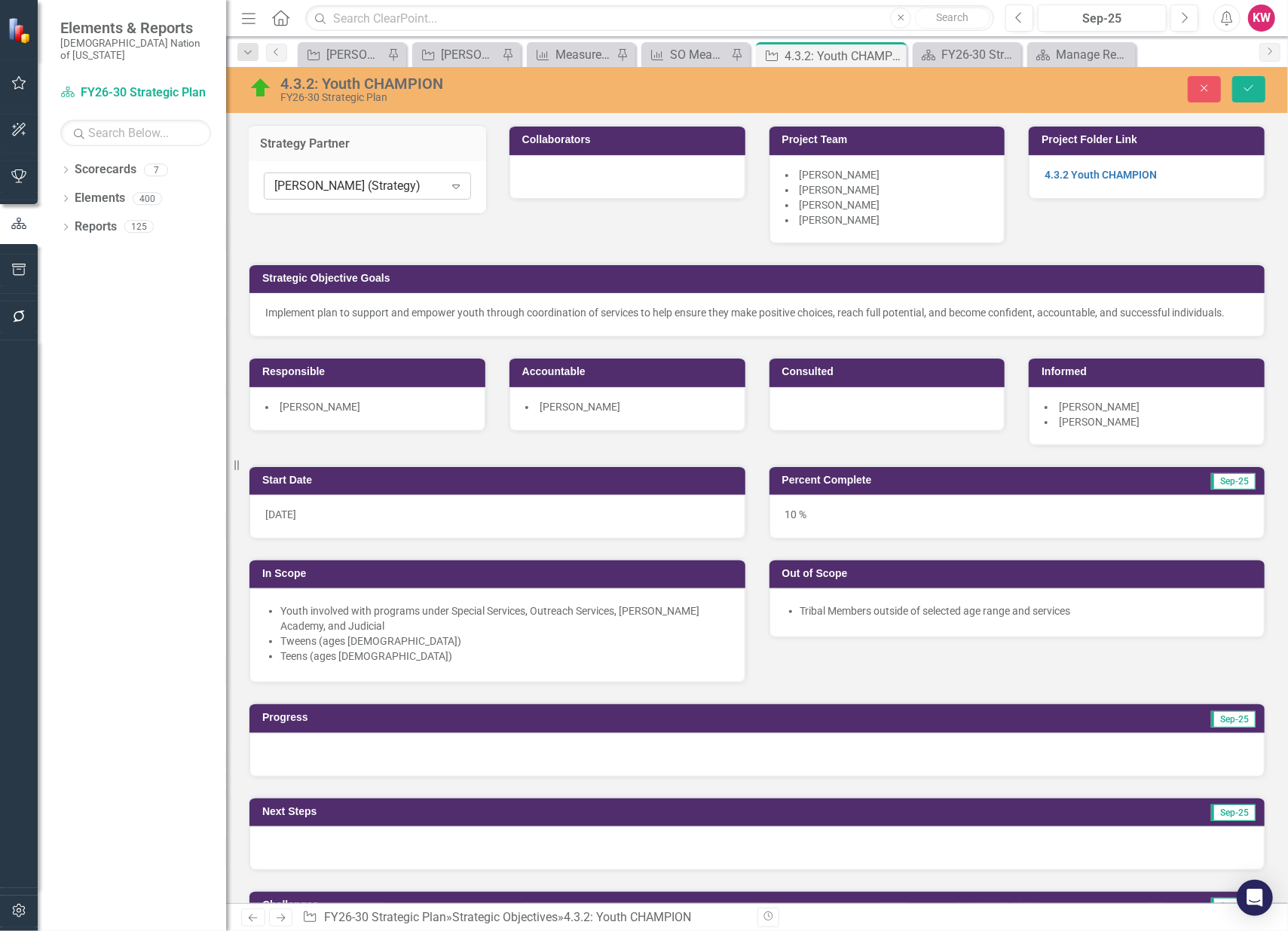
click at [366, 186] on div "[PERSON_NAME] (Strategy)" at bounding box center [360, 187] width 170 height 18
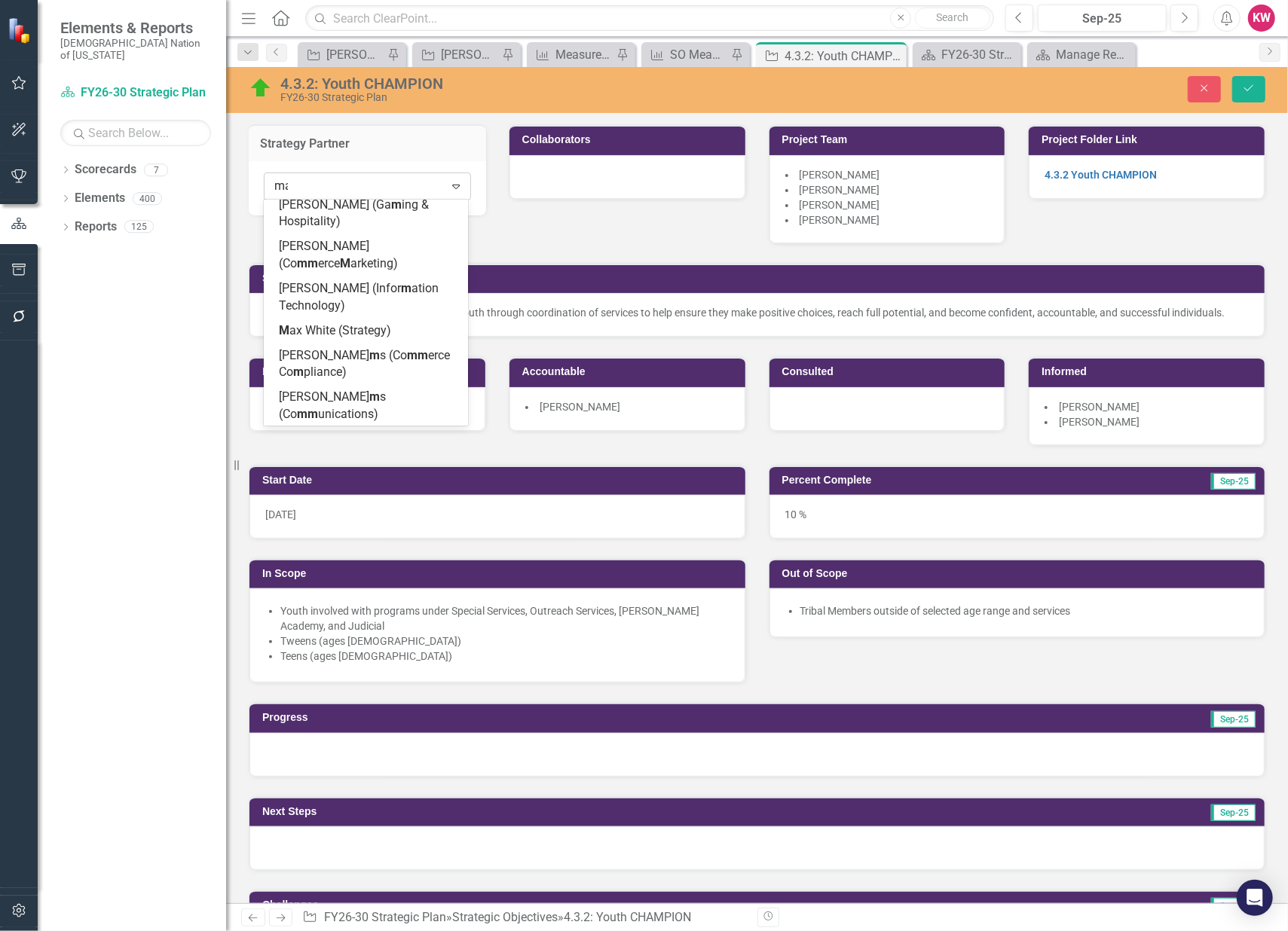
scroll to position [2662, 0]
type input "max"
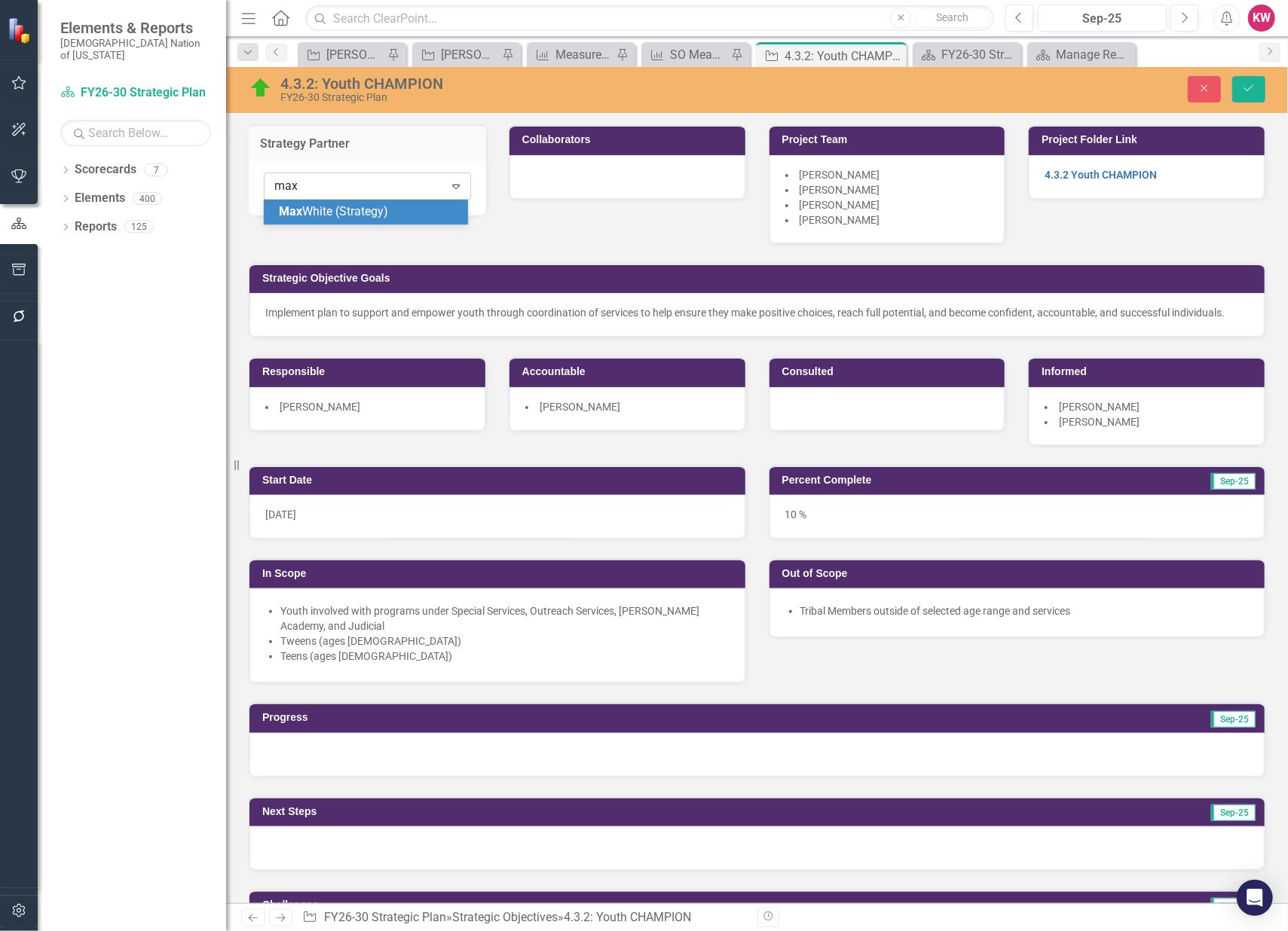
scroll to position [0, 0]
click at [365, 205] on span "Max White (Strategy)" at bounding box center [333, 211] width 110 height 14
click at [1246, 84] on icon "Save" at bounding box center [1248, 88] width 14 height 11
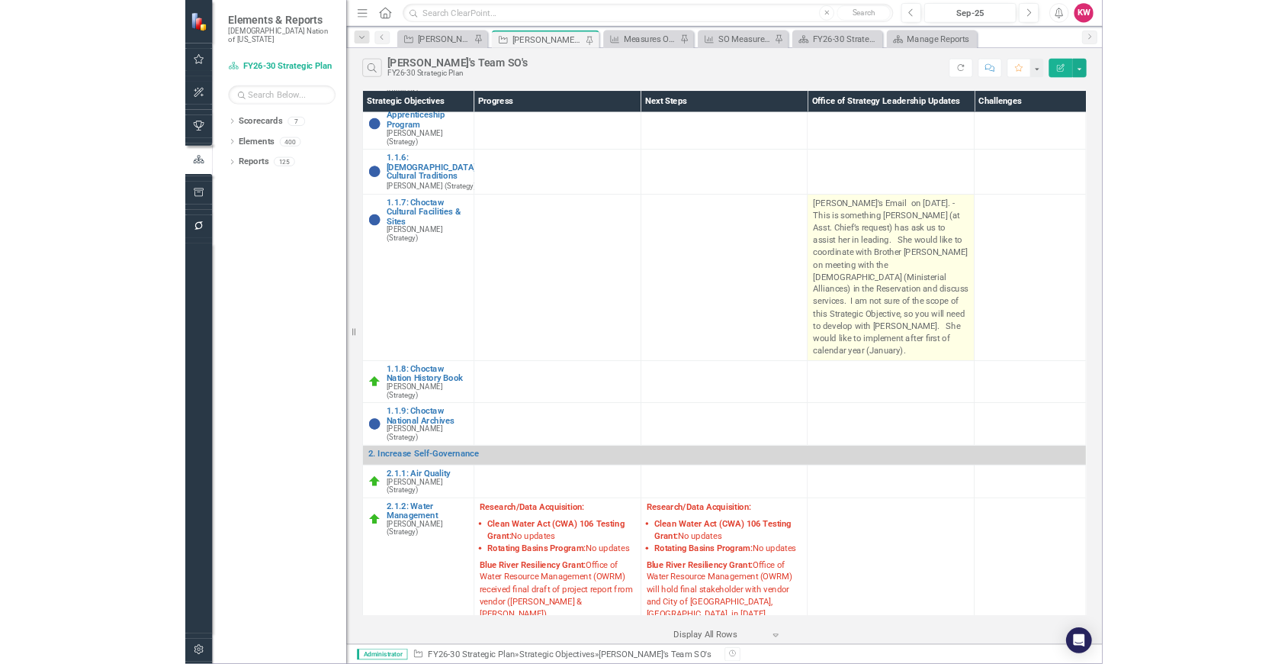
scroll to position [508, 0]
